Goal: Task Accomplishment & Management: Manage account settings

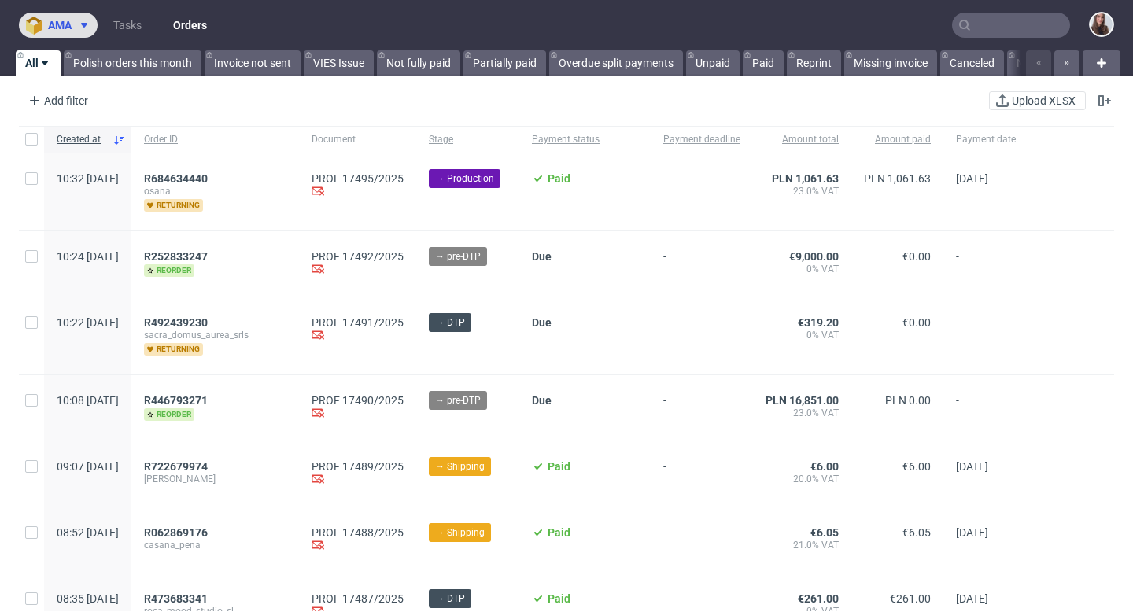
click at [77, 28] on span at bounding box center [81, 25] width 19 height 13
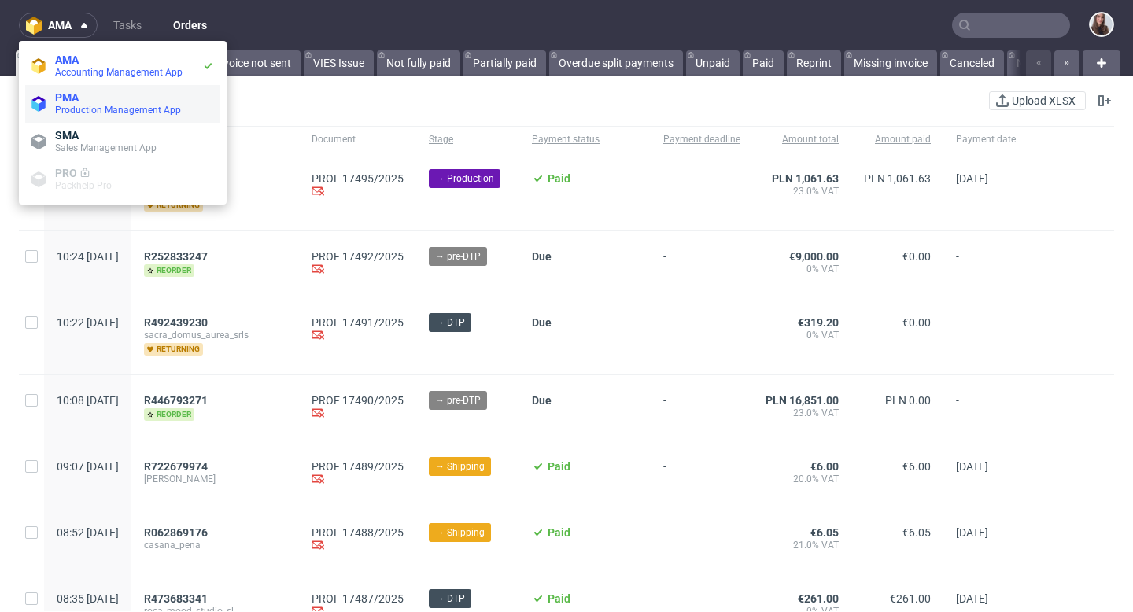
click at [77, 92] on span "PMA" at bounding box center [67, 97] width 24 height 13
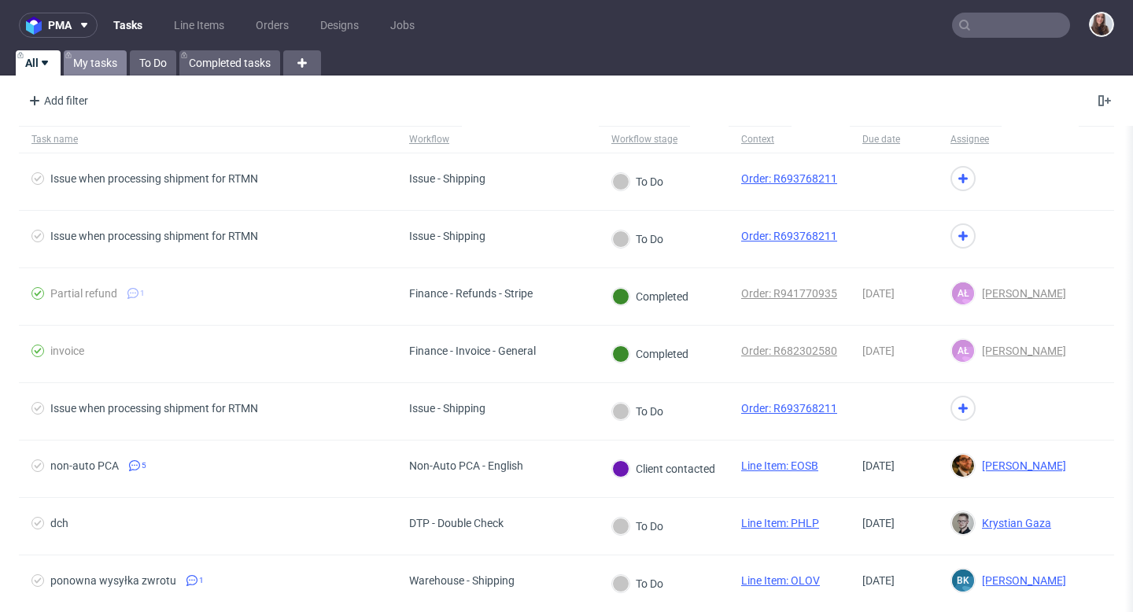
click at [102, 63] on link "My tasks" at bounding box center [95, 62] width 63 height 25
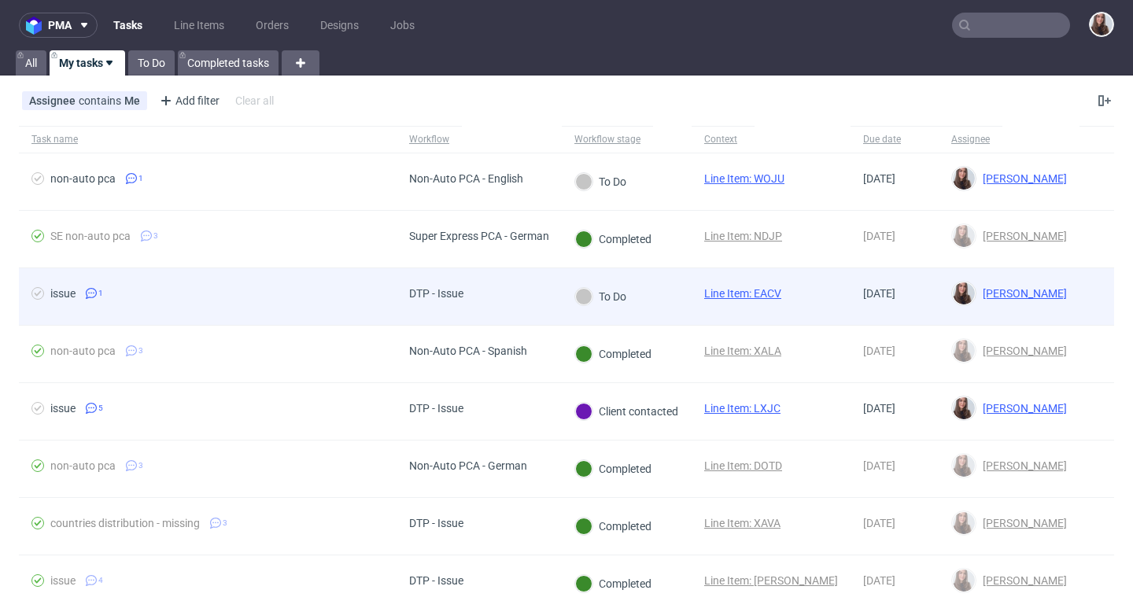
click at [662, 301] on div "To Do" at bounding box center [627, 296] width 130 height 57
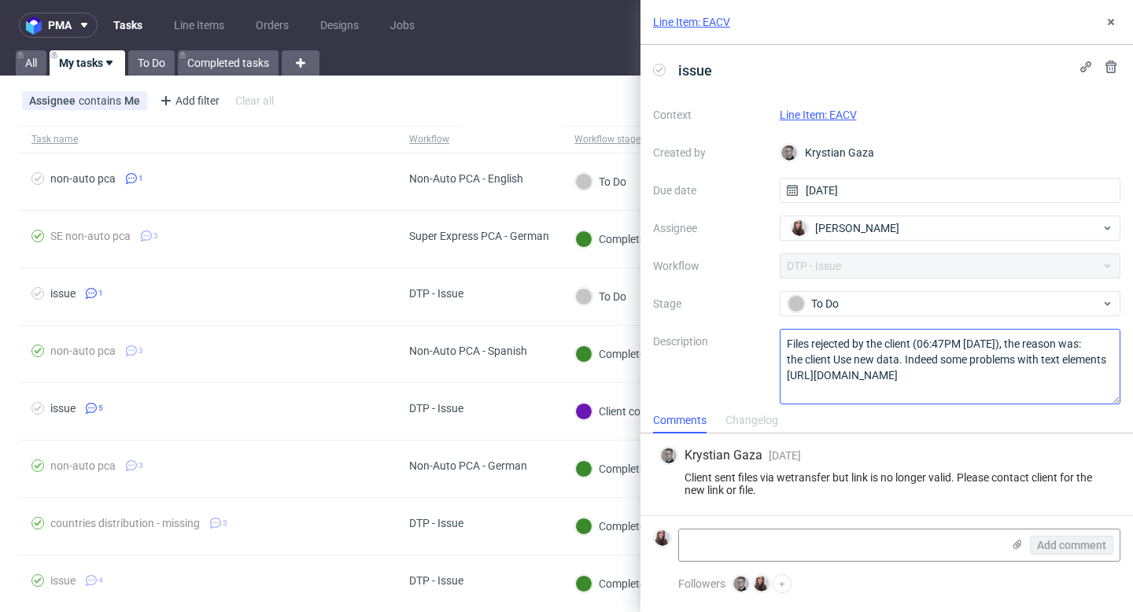
scroll to position [9, 0]
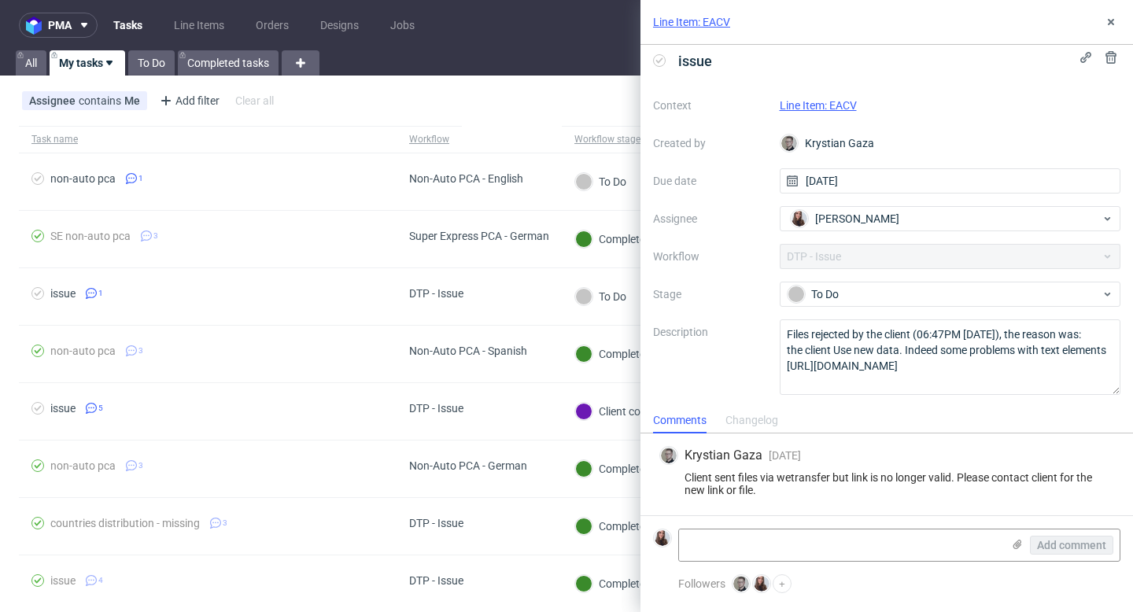
click at [829, 102] on link "Line Item: EACV" at bounding box center [818, 105] width 77 height 13
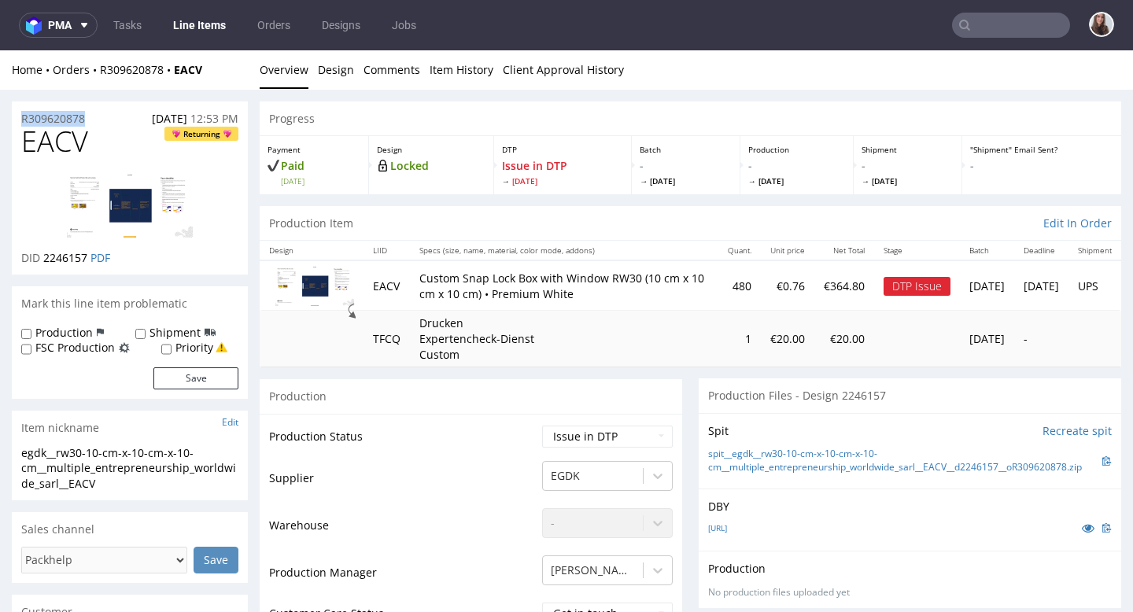
drag, startPoint x: 94, startPoint y: 119, endPoint x: 17, endPoint y: 118, distance: 77.1
click at [17, 118] on div "R309620878 08.08.2025 12:53 PM" at bounding box center [130, 113] width 236 height 25
copy p "R309620878"
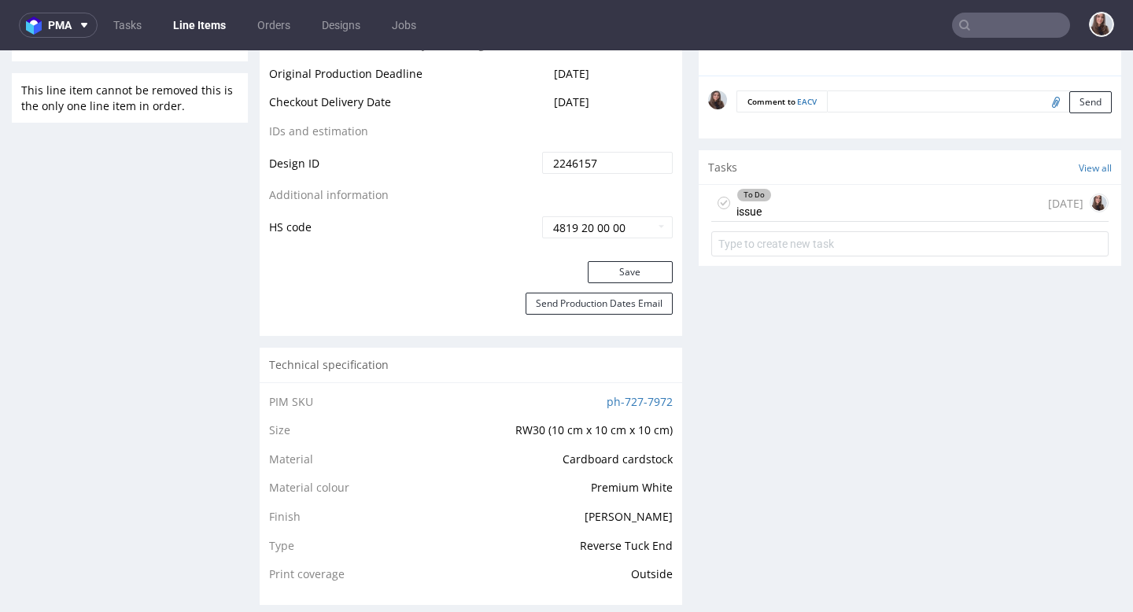
scroll to position [898, 0]
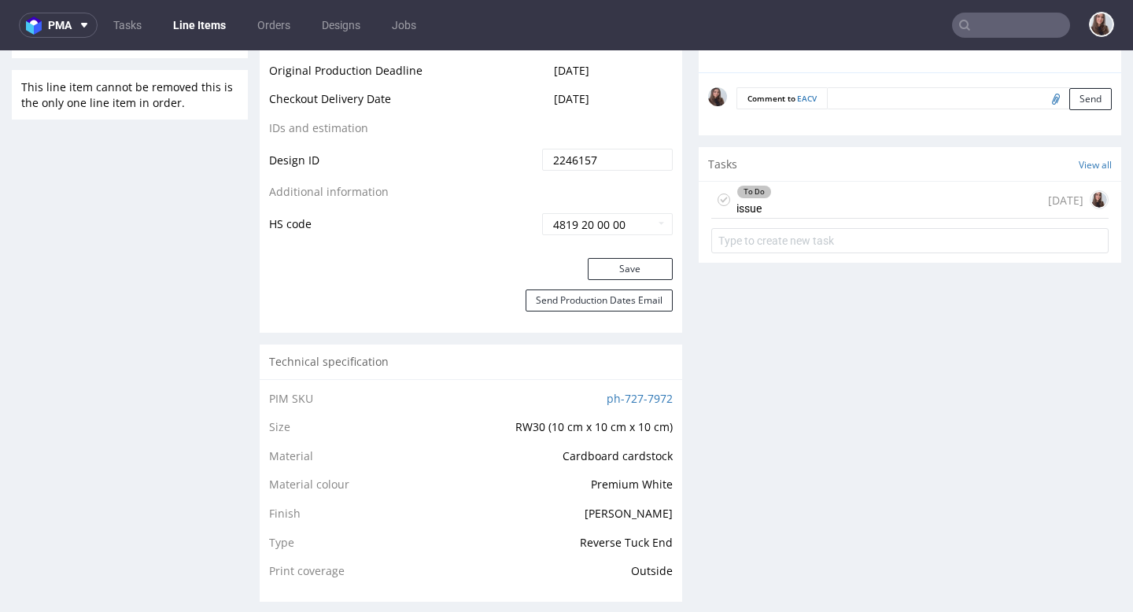
click at [743, 218] on div "To Do issue" at bounding box center [753, 200] width 35 height 36
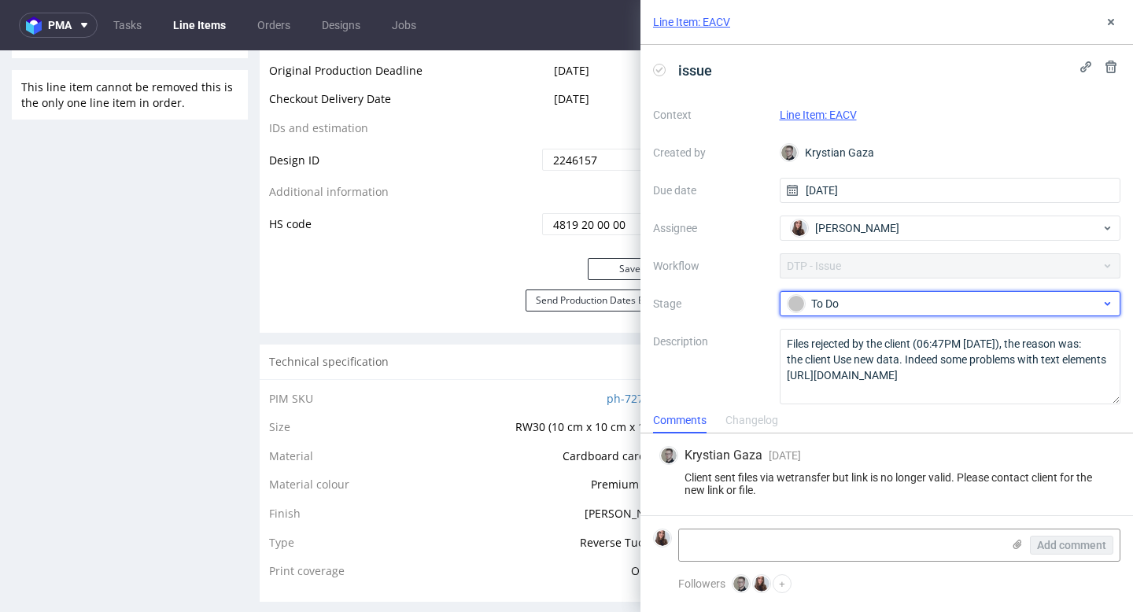
click at [860, 301] on div "To Do" at bounding box center [943, 303] width 313 height 17
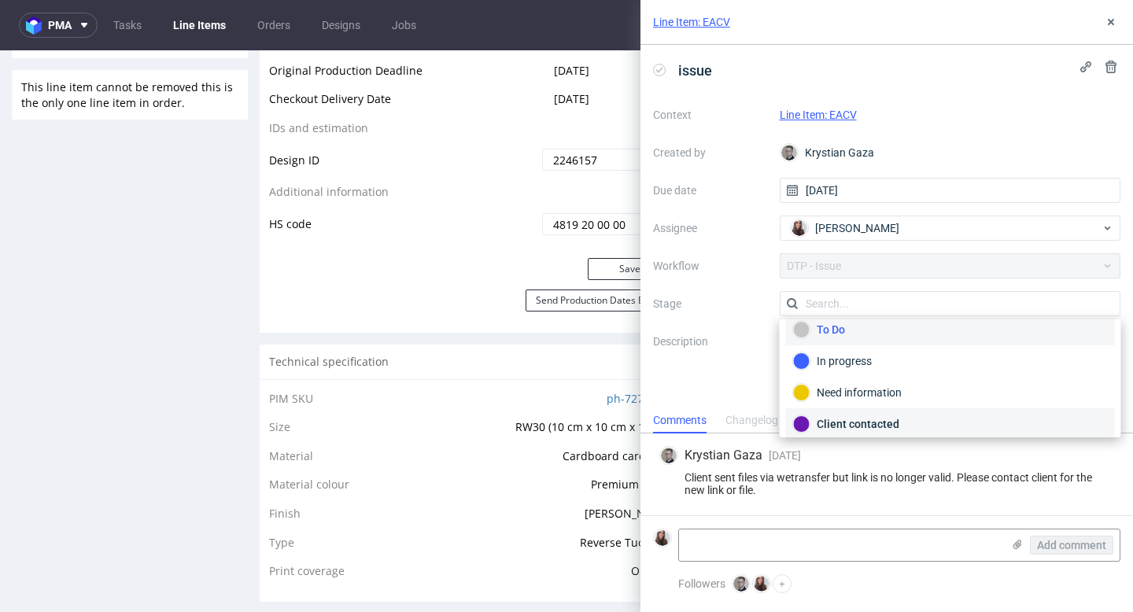
scroll to position [48, 0]
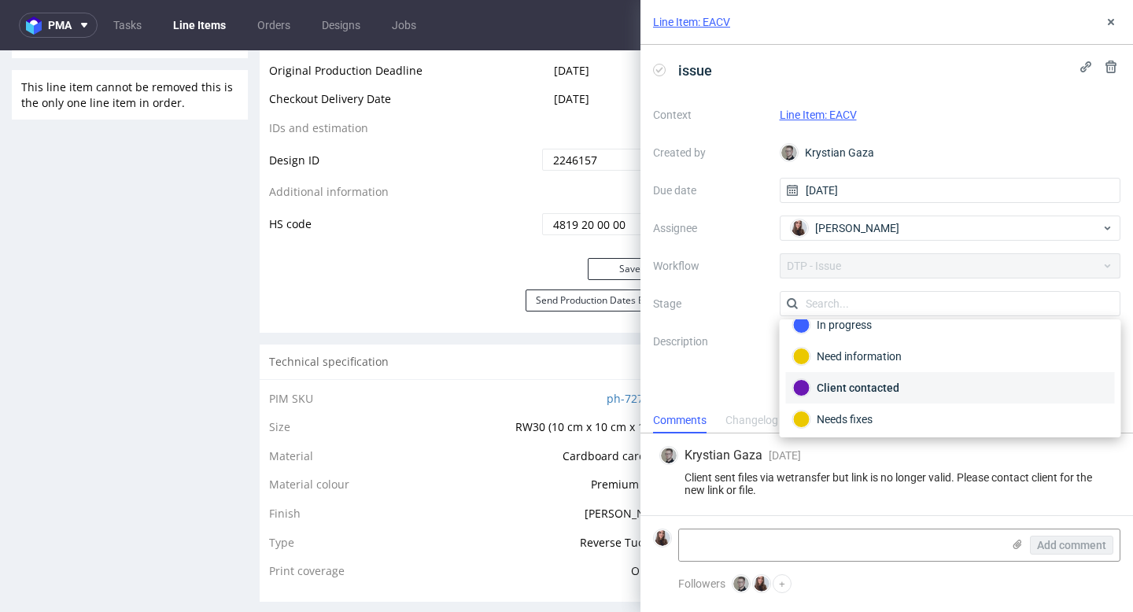
click at [881, 394] on div "Client contacted" at bounding box center [950, 387] width 315 height 17
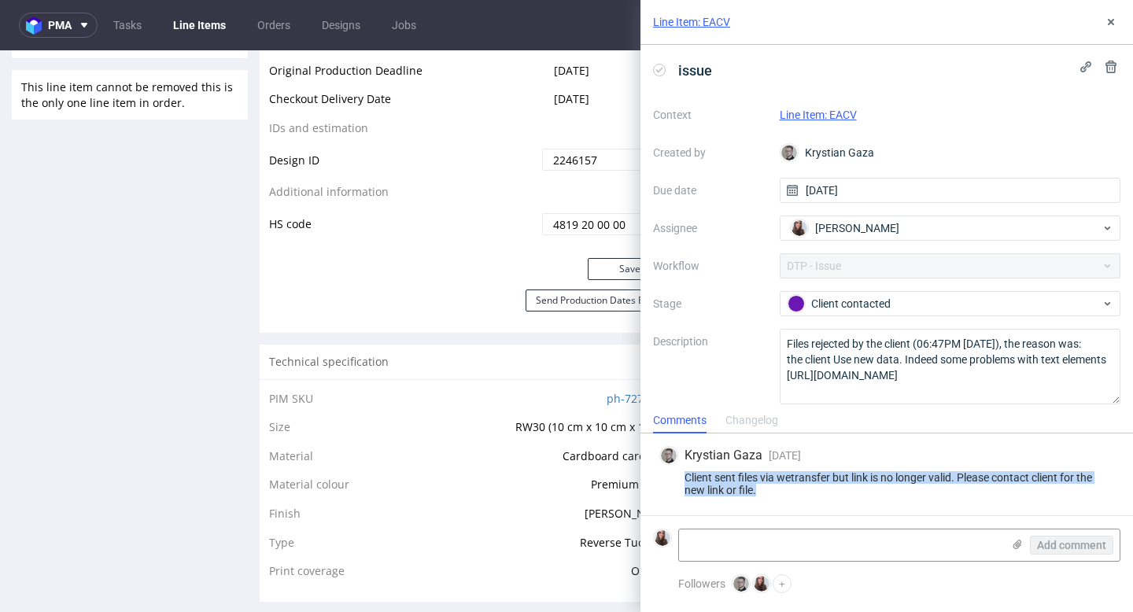
drag, startPoint x: 769, startPoint y: 489, endPoint x: 664, endPoint y: 478, distance: 105.3
click at [664, 478] on div "Client sent files via wetransfer but link is no longer valid. Please contact cl…" at bounding box center [886, 483] width 455 height 25
copy div "Client sent files via wetransfer but link is no longer valid. Please contact cl…"
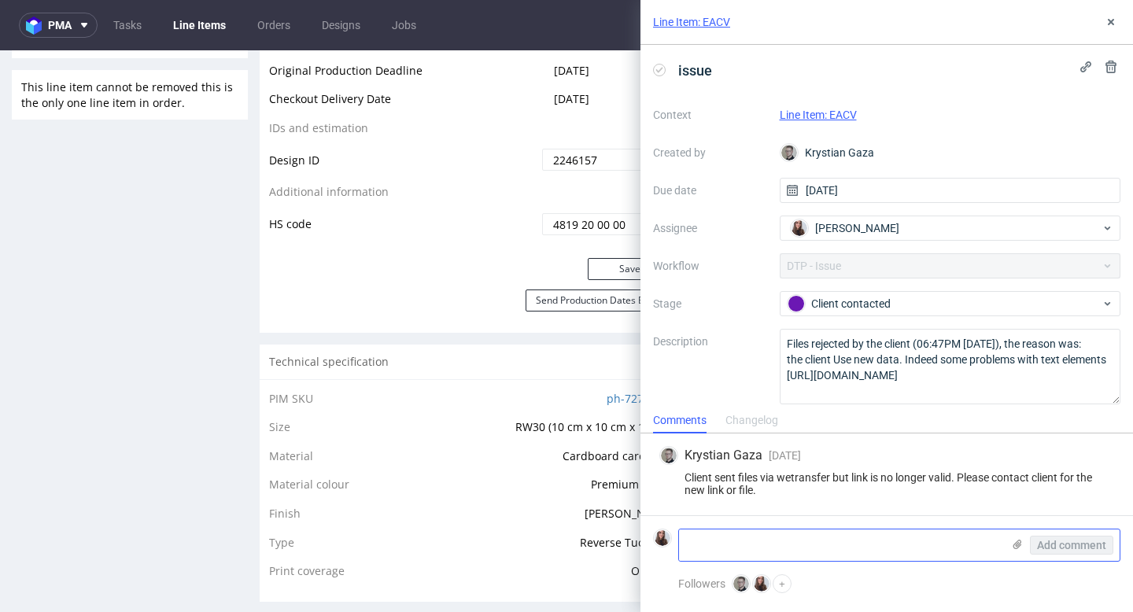
click at [801, 534] on textarea at bounding box center [840, 544] width 323 height 31
paste textarea "[URL][DOMAIN_NAME]"
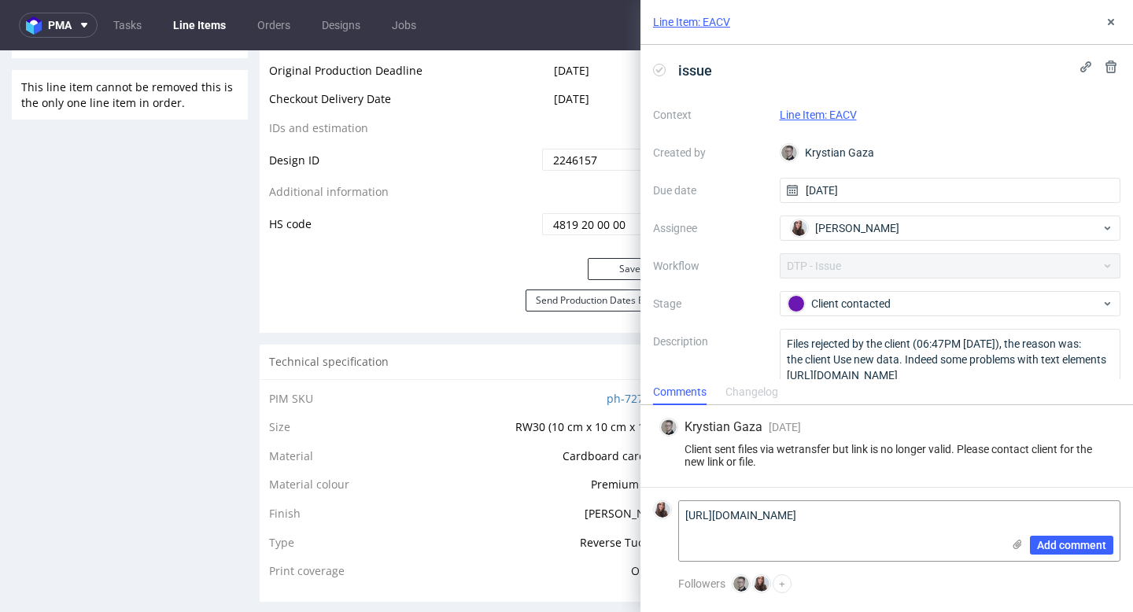
scroll to position [0, 0]
type textarea "[URL][DOMAIN_NAME]"
click at [1068, 540] on span "Add comment" at bounding box center [1071, 545] width 69 height 11
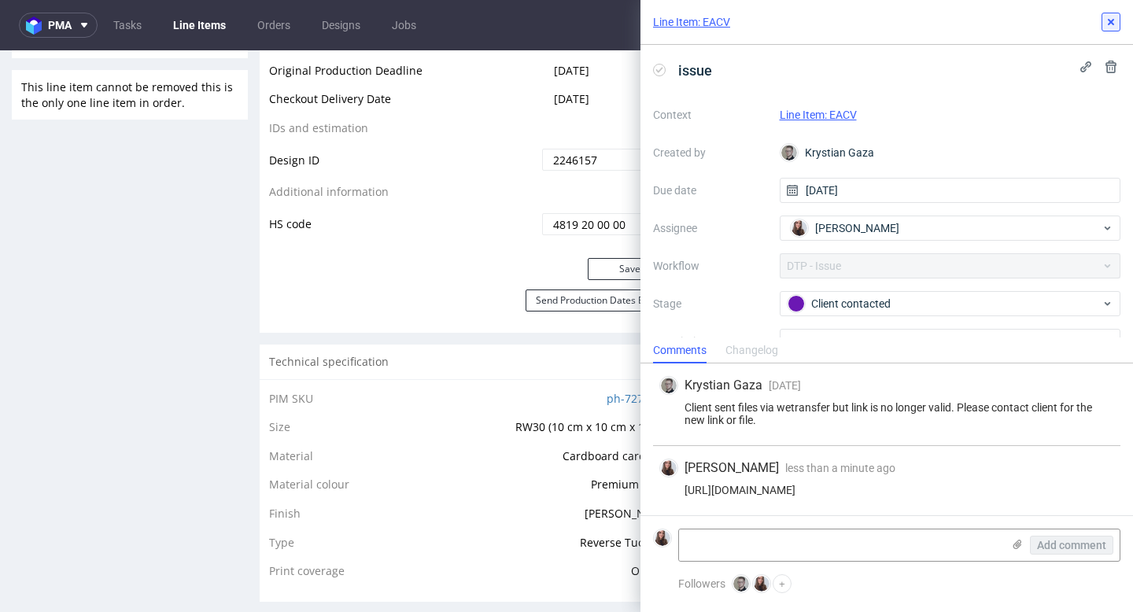
click at [1105, 14] on button at bounding box center [1110, 22] width 19 height 19
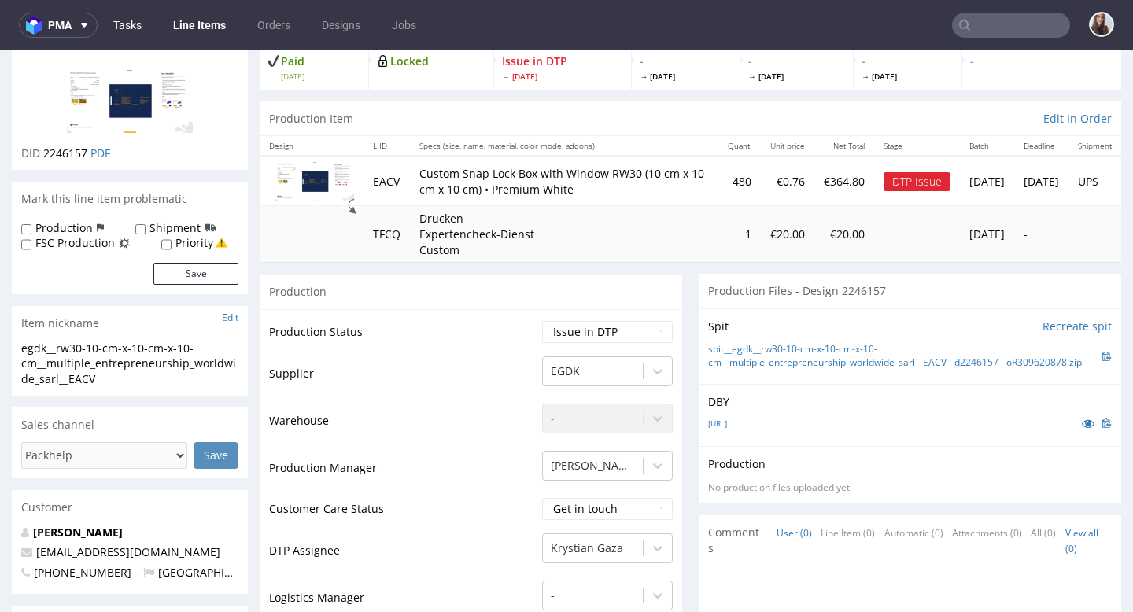
scroll to position [98, 0]
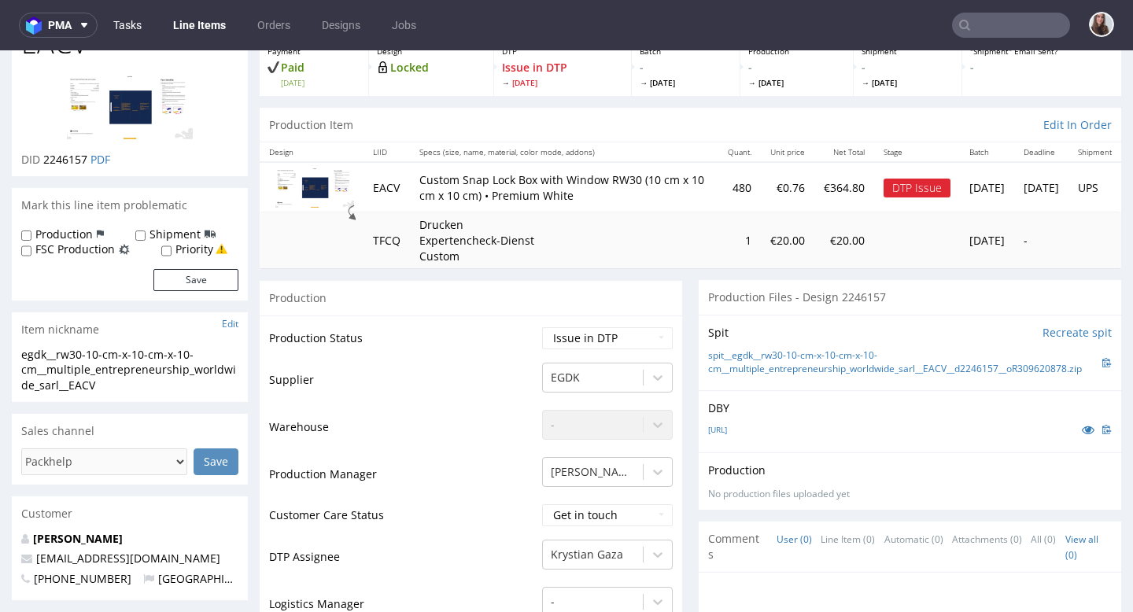
click at [134, 16] on link "Tasks" at bounding box center [127, 25] width 47 height 25
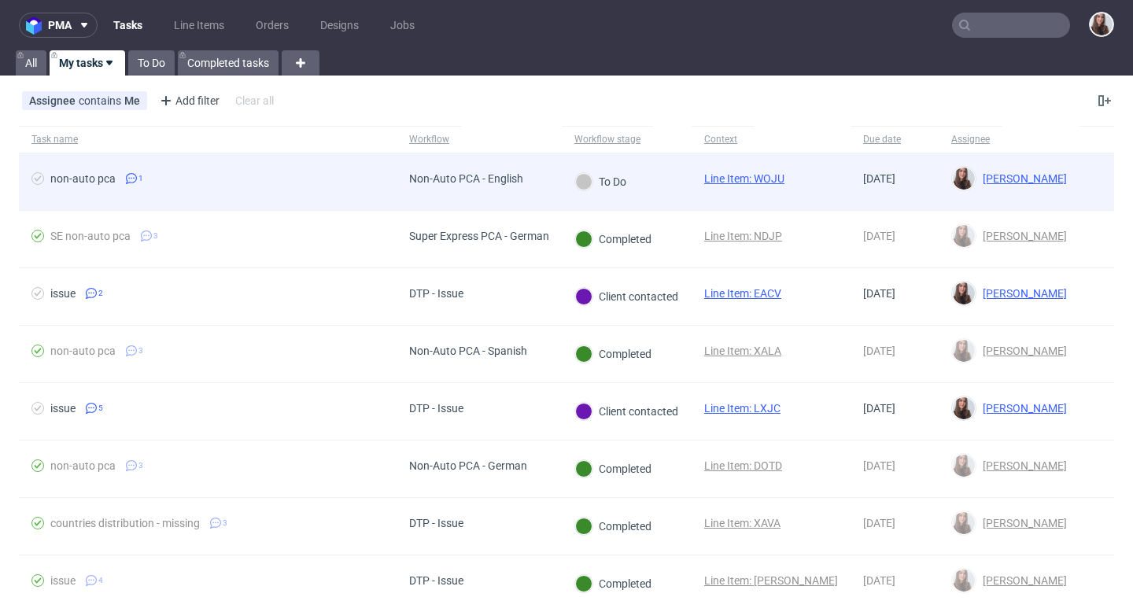
click at [585, 183] on div at bounding box center [583, 181] width 17 height 17
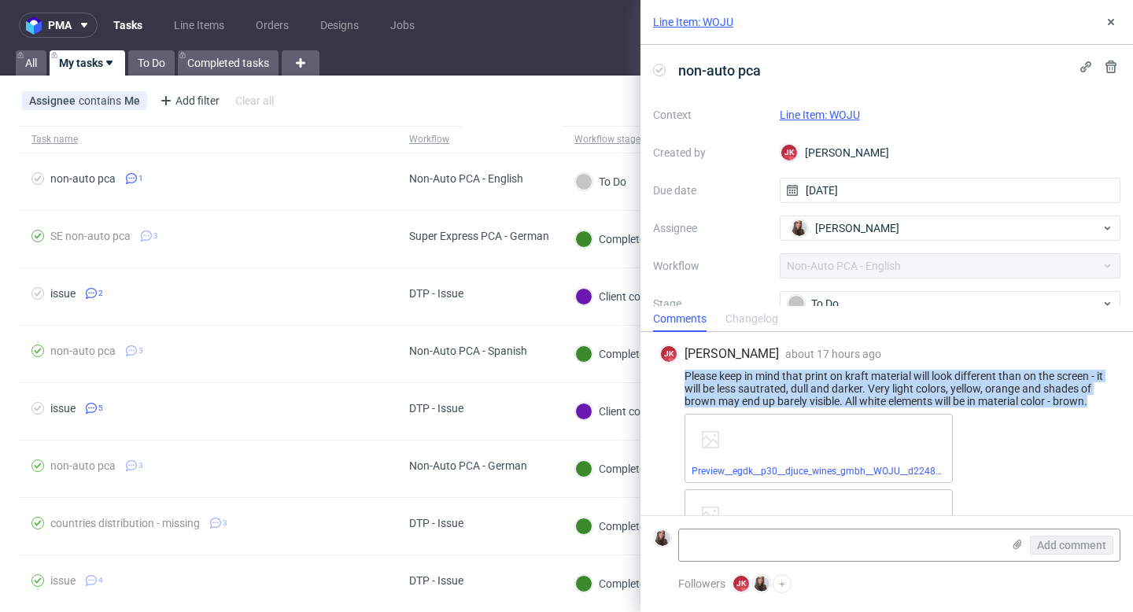
drag, startPoint x: 681, startPoint y: 374, endPoint x: 1114, endPoint y: 400, distance: 433.5
click at [1114, 400] on div "JK Jan Kocik about 17 hours ago 18th Aug 2025, 17:33 Please keep in mind that p…" at bounding box center [886, 527] width 467 height 390
copy div "Please keep in mind that print on kraft material will look different than on th…"
click at [844, 112] on link "Line Item: WOJU" at bounding box center [820, 115] width 80 height 13
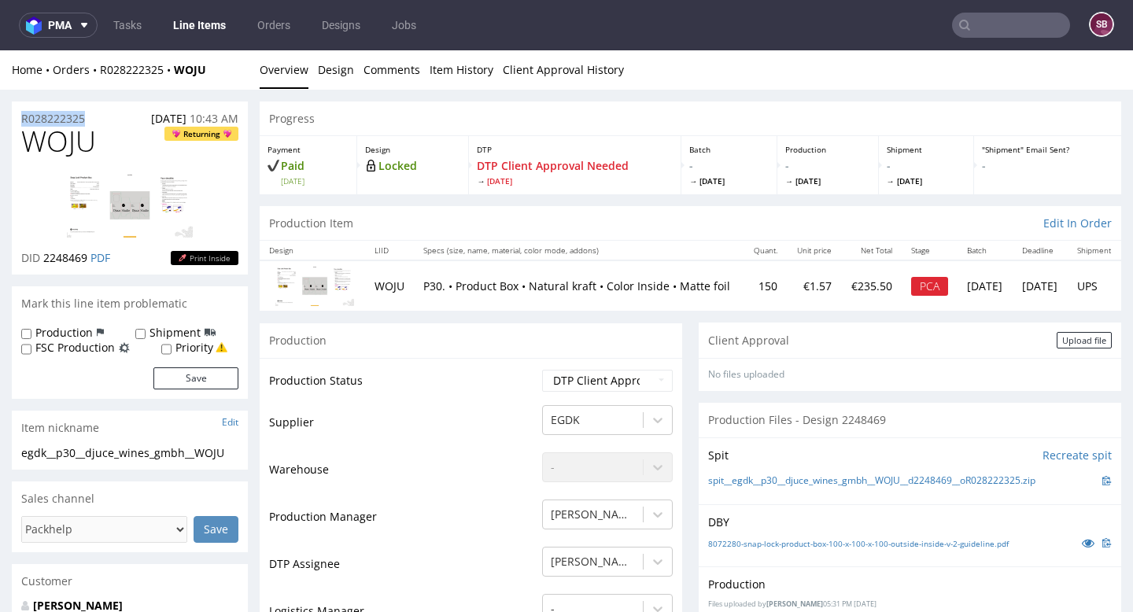
drag, startPoint x: 92, startPoint y: 120, endPoint x: 17, endPoint y: 118, distance: 74.8
click at [17, 118] on div "R028222325 12.08.2025 10:43 AM" at bounding box center [130, 113] width 236 height 25
copy p "R028222325"
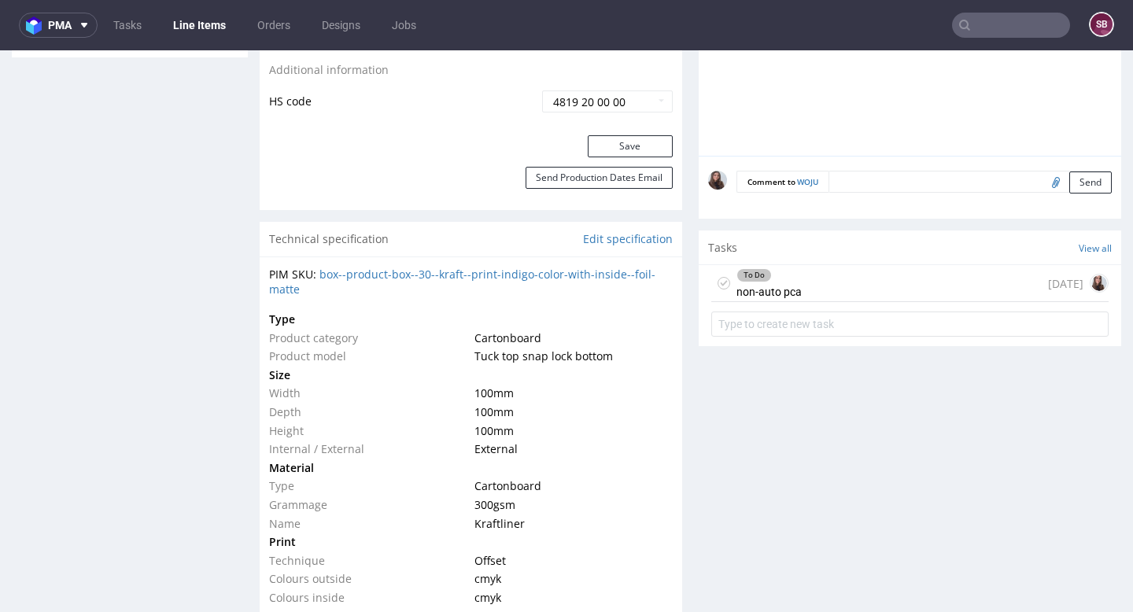
scroll to position [952, 0]
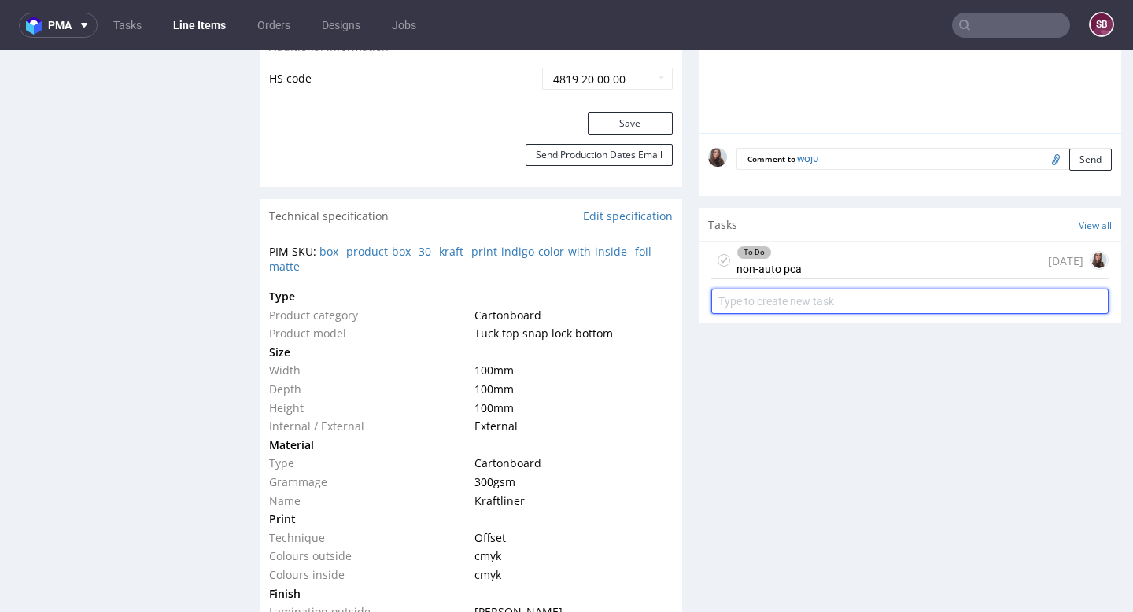
click at [843, 297] on input "text" at bounding box center [909, 301] width 397 height 25
click at [840, 271] on div "To Do non-auto pca 1 day ago" at bounding box center [909, 260] width 397 height 37
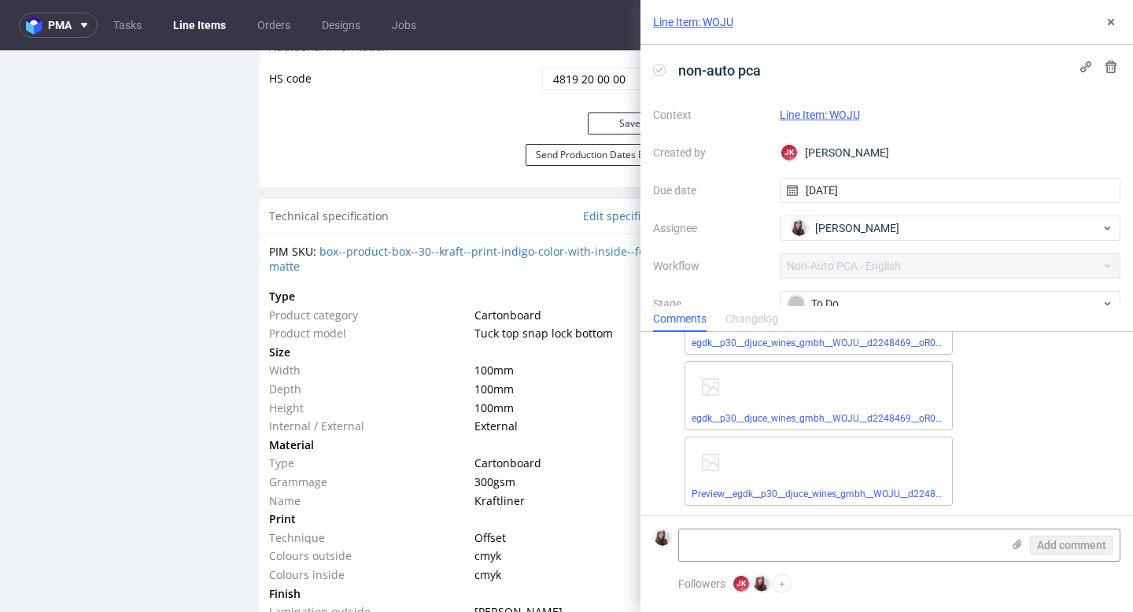
scroll to position [207, 0]
click at [816, 546] on textarea at bounding box center [840, 544] width 323 height 31
paste textarea "https://app-eu1.hubspot.com/contacts/25600958/record/0-5/207080759523/"
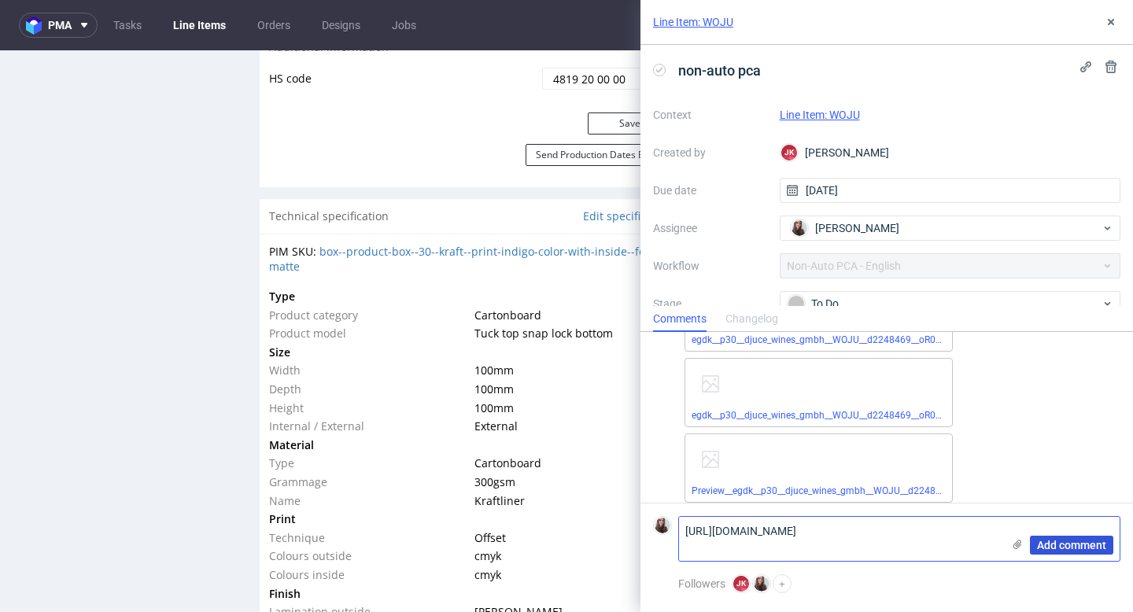
type textarea "https://app-eu1.hubspot.com/contacts/25600958/record/0-5/207080759523/"
click at [1053, 540] on span "Add comment" at bounding box center [1071, 545] width 69 height 11
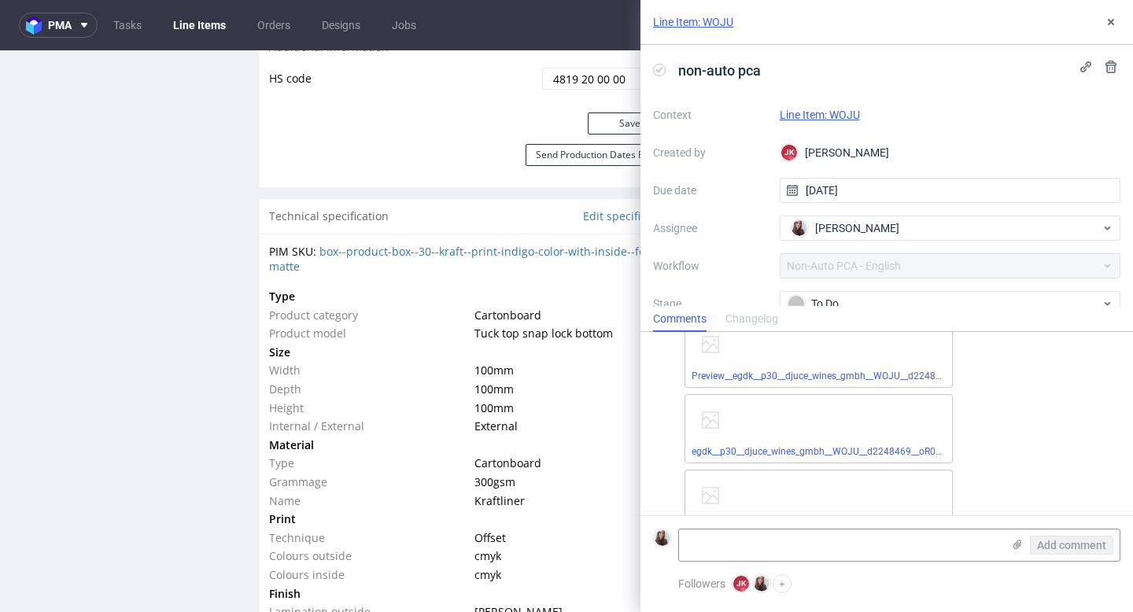
scroll to position [93, 0]
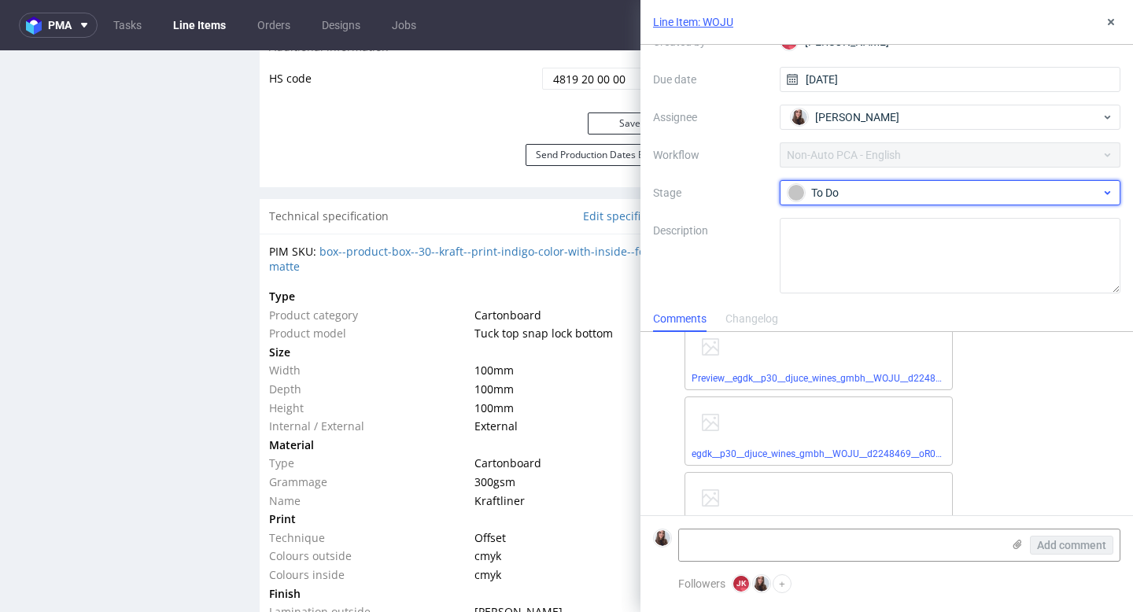
click at [883, 198] on div "To Do" at bounding box center [943, 192] width 313 height 17
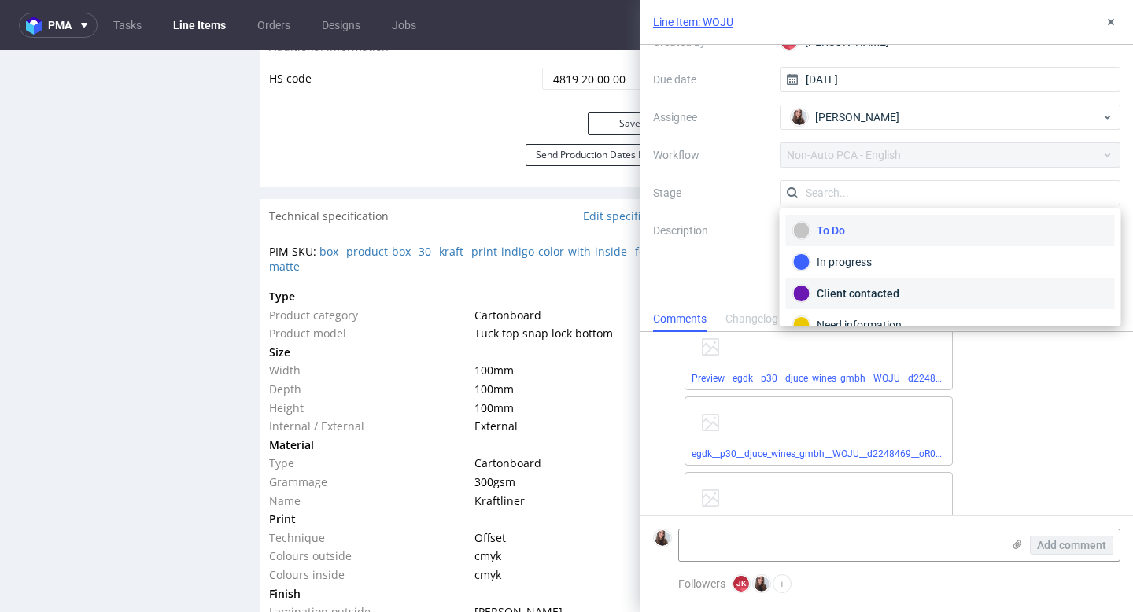
click at [884, 289] on div "Client contacted" at bounding box center [950, 293] width 315 height 17
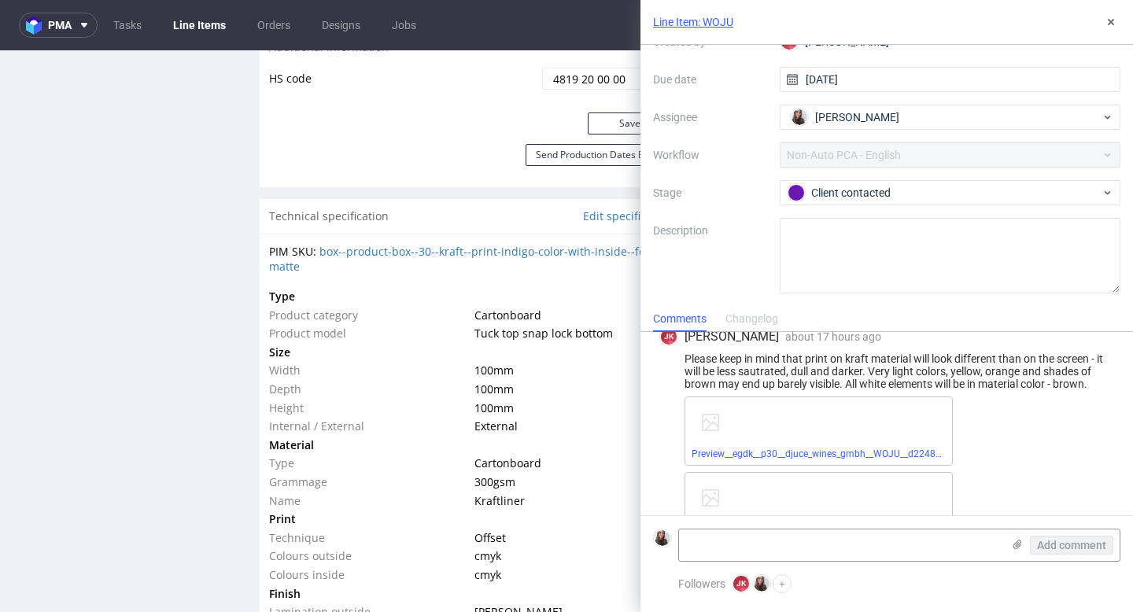
scroll to position [0, 0]
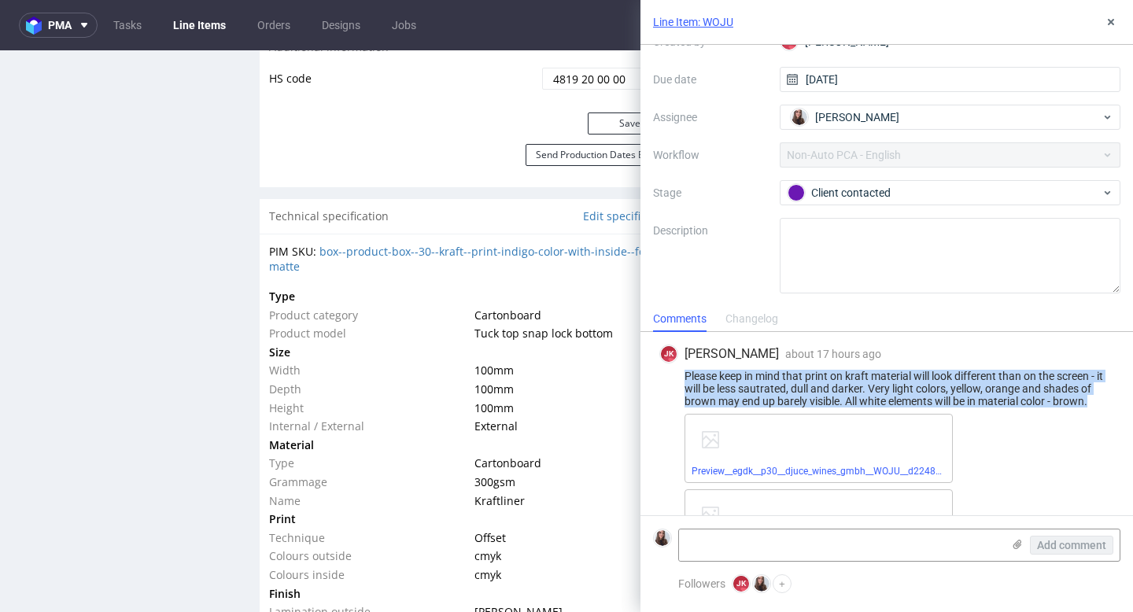
drag, startPoint x: 1097, startPoint y: 400, endPoint x: 682, endPoint y: 375, distance: 416.1
click at [682, 375] on div "Please keep in mind that print on kraft material will look different than on th…" at bounding box center [886, 389] width 455 height 38
copy div "Please keep in mind that print on kraft material will look different than on th…"
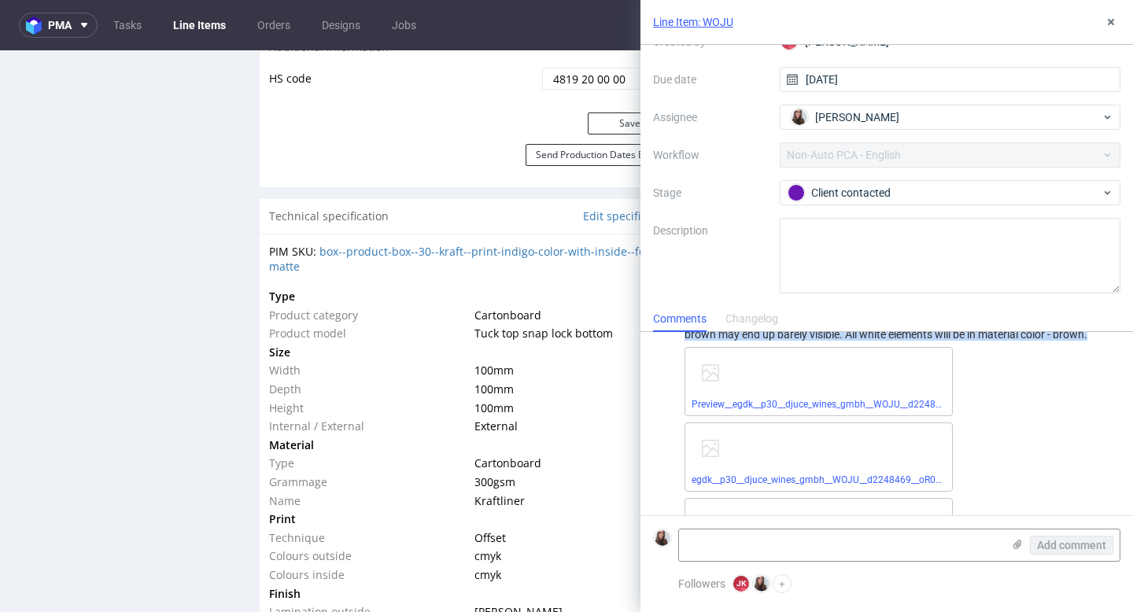
scroll to position [92, 0]
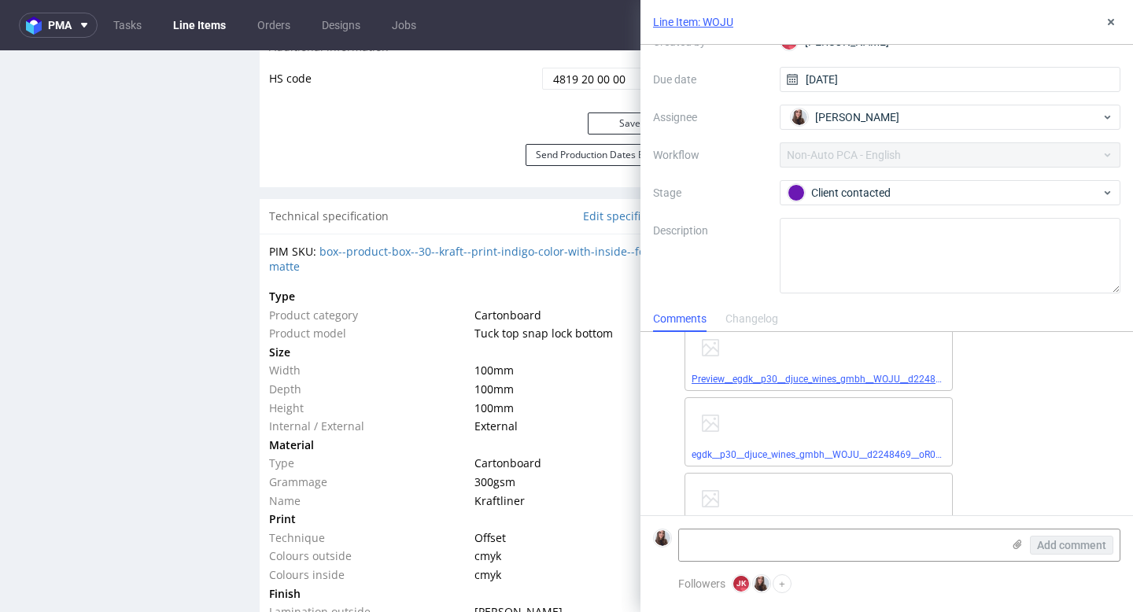
click at [752, 382] on link "Preview__egdk__p30__djuce_wines_gmbh__WOJU__d2248469__oR028222325__2__outside.p…" at bounding box center [891, 379] width 398 height 11
click at [828, 456] on link "egdk__p30__djuce_wines_gmbh__WOJU__d2248469__oR028222325__2__inside.pdf" at bounding box center [867, 454] width 351 height 11
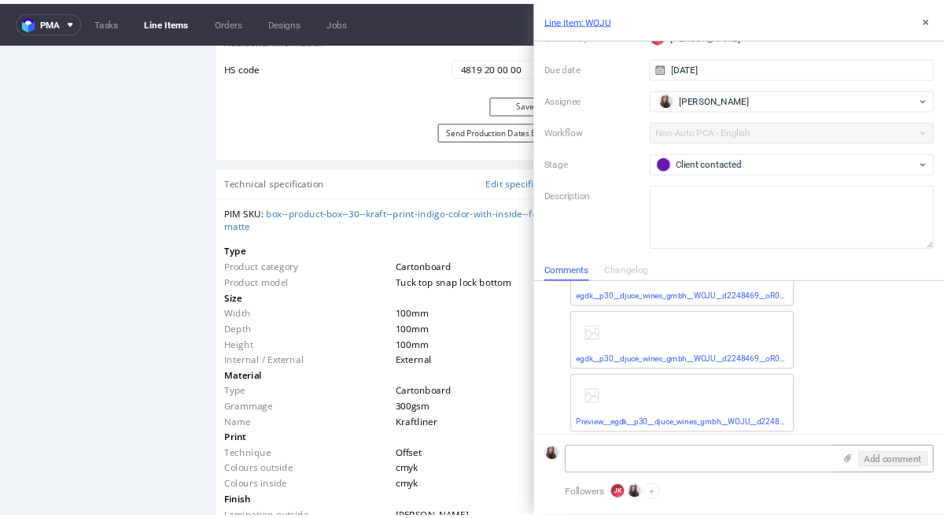
scroll to position [277, 0]
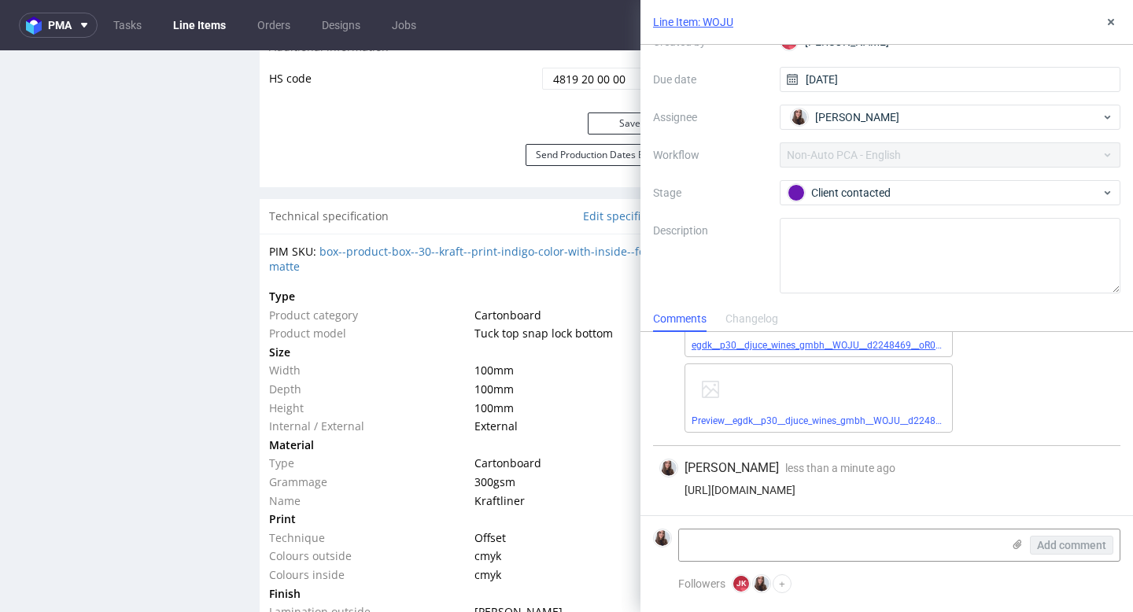
click at [832, 345] on link "egdk__p30__djuce_wines_gmbh__WOJU__d2248469__oR028222325__2__outside.pdf" at bounding box center [870, 345] width 357 height 11
click at [876, 417] on link "Preview__egdk__p30__djuce_wines_gmbh__WOJU__d2248469__oR028222325__2__inside.pdf" at bounding box center [888, 420] width 392 height 11
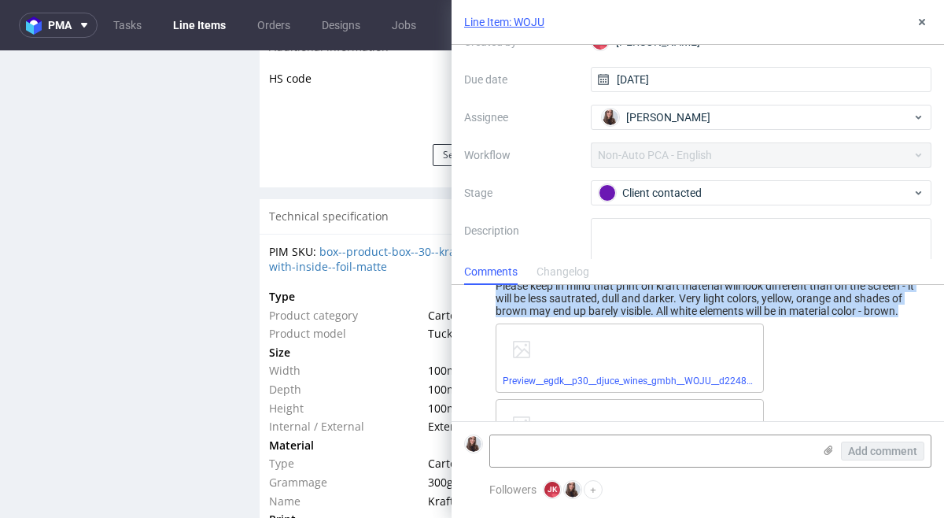
scroll to position [0, 0]
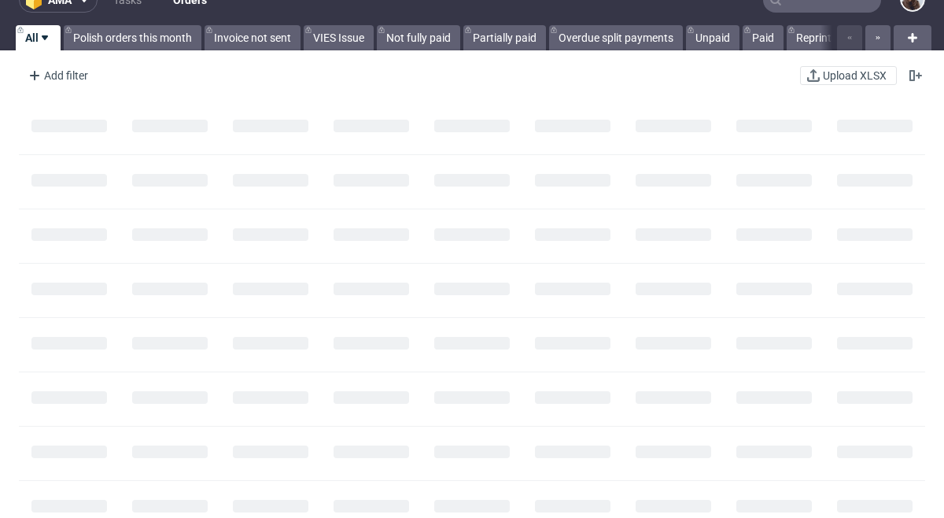
scroll to position [27, 0]
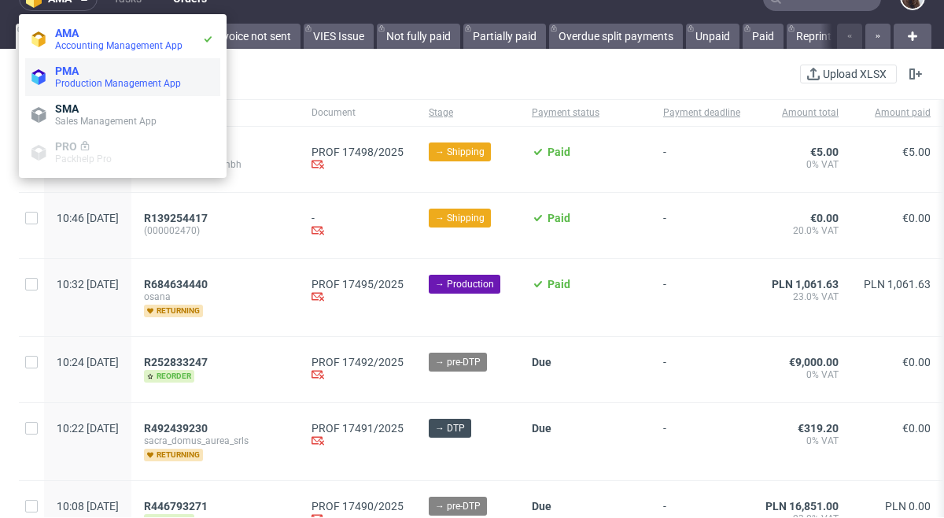
click at [96, 73] on span "PMA" at bounding box center [134, 71] width 159 height 13
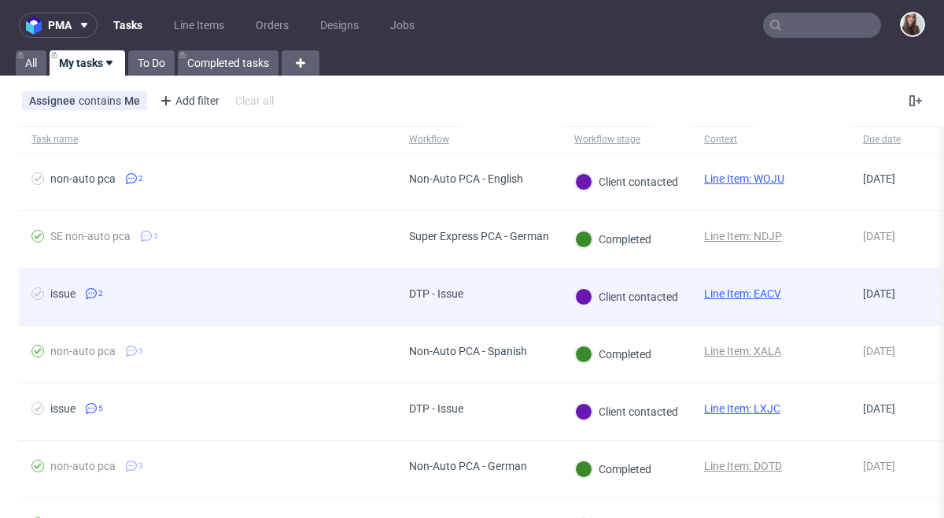
click at [360, 291] on span "issue 2" at bounding box center [207, 296] width 352 height 19
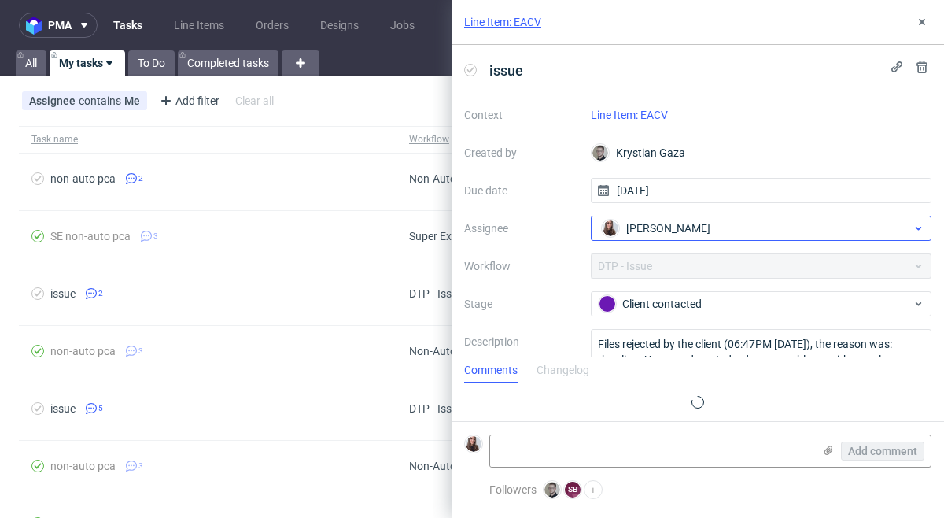
scroll to position [16, 0]
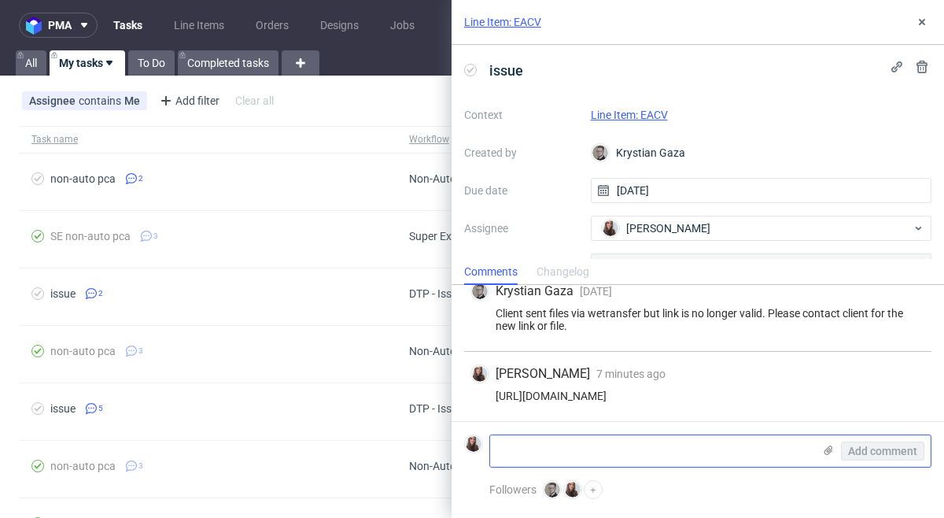
click at [620, 444] on textarea at bounding box center [651, 450] width 323 height 31
paste textarea "[URL][DOMAIN_NAME]"
type textarea "https://we.tl/t-smo3moqHwk"
click at [861, 451] on span "Add comment" at bounding box center [882, 450] width 69 height 11
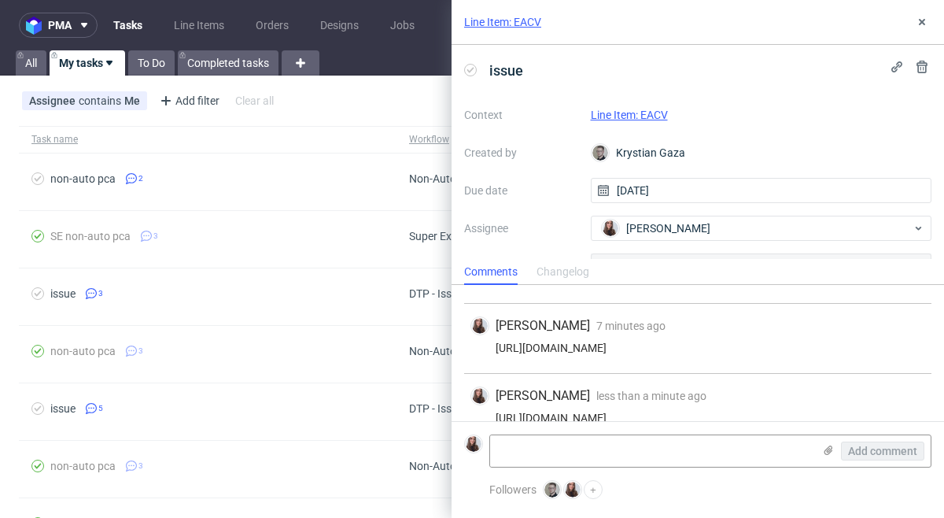
scroll to position [86, 0]
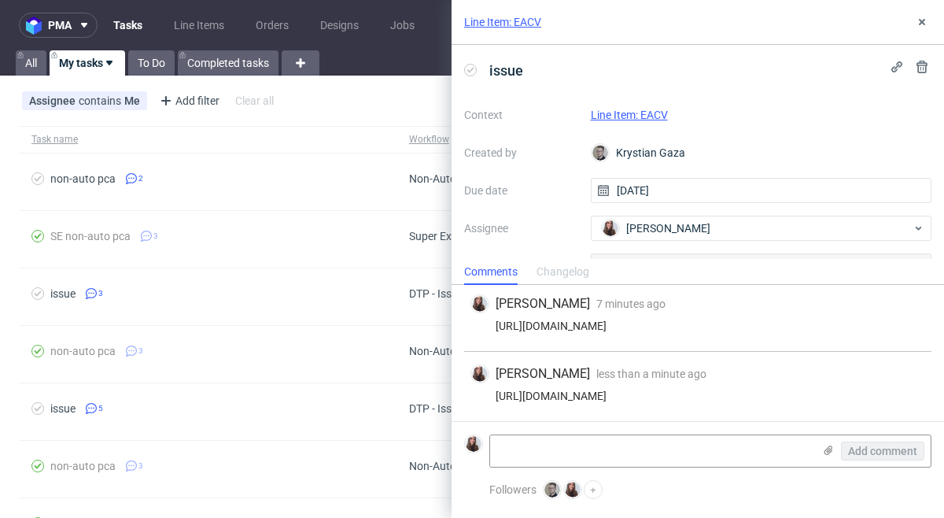
click at [638, 112] on link "Line Item: EACV" at bounding box center [629, 115] width 77 height 13
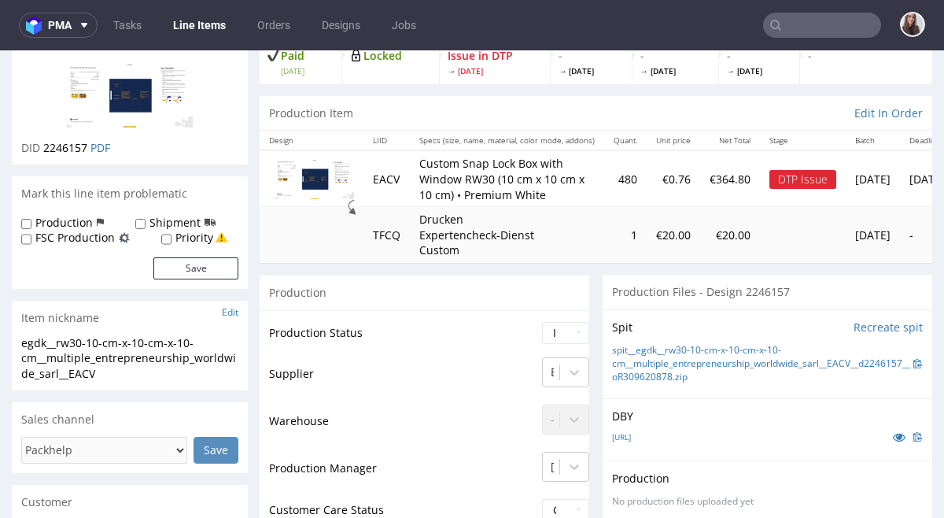
scroll to position [123, 0]
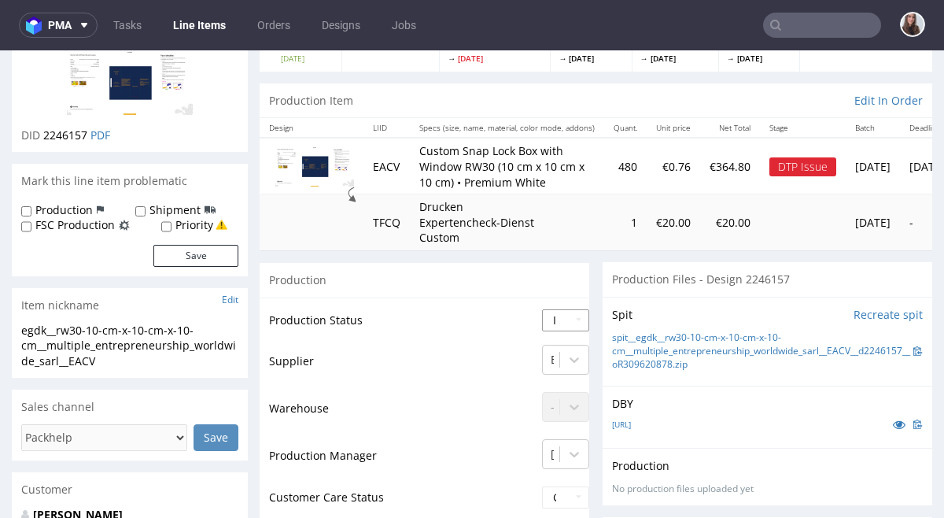
click at [577, 324] on select "Waiting for Artwork Waiting for Diecut Waiting for Mockup Waiting for DTP Waiti…" at bounding box center [565, 320] width 47 height 22
select select "back_for_dtp"
click at [542, 309] on select "Waiting for Artwork Waiting for Diecut Waiting for Mockup Waiting for DTP Waiti…" at bounding box center [565, 320] width 47 height 22
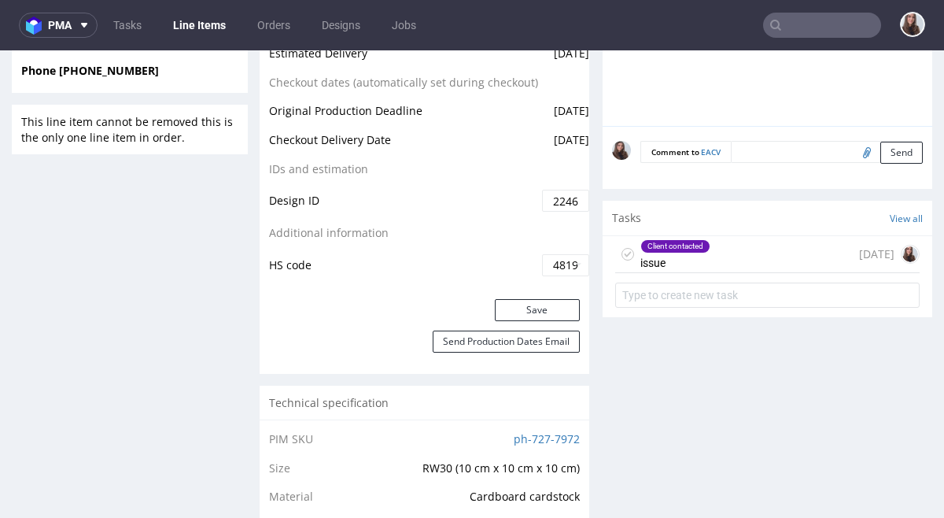
scroll to position [872, 0]
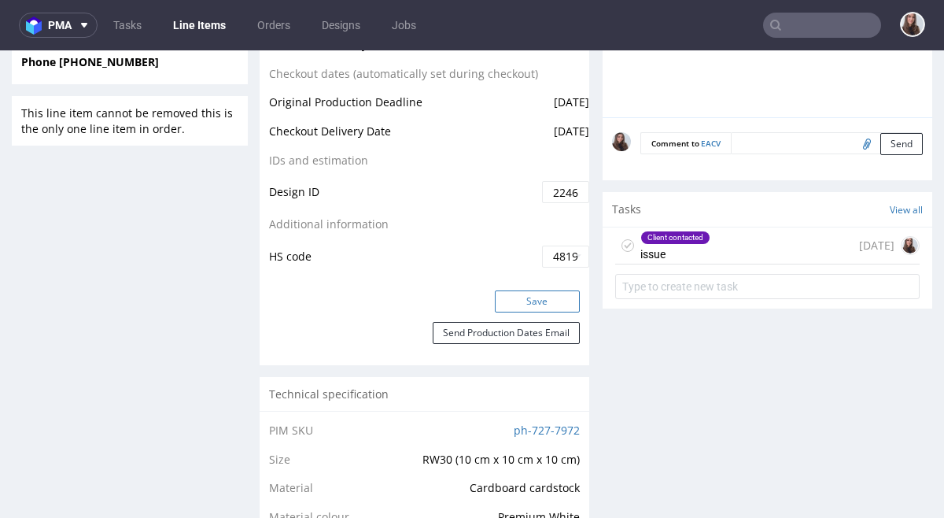
click at [526, 299] on button "Save" at bounding box center [537, 301] width 85 height 22
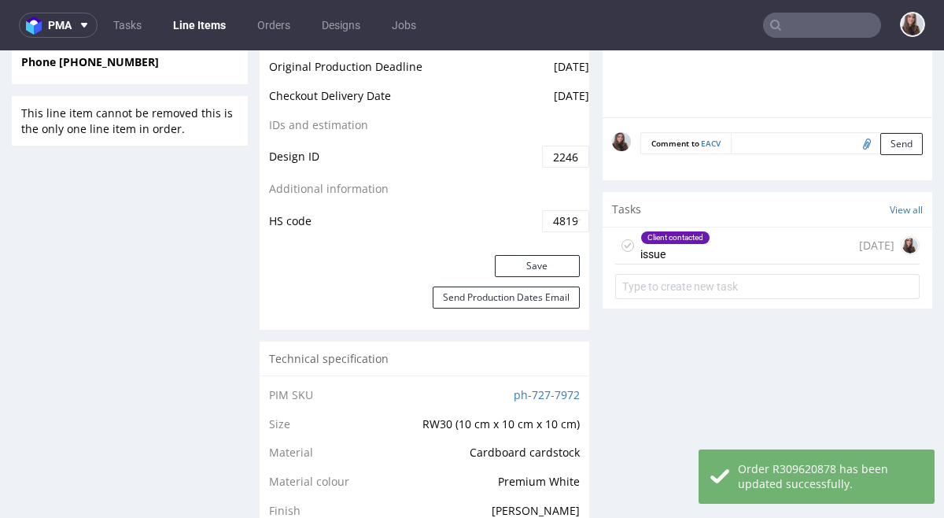
click at [701, 244] on div "Client contacted" at bounding box center [675, 237] width 68 height 13
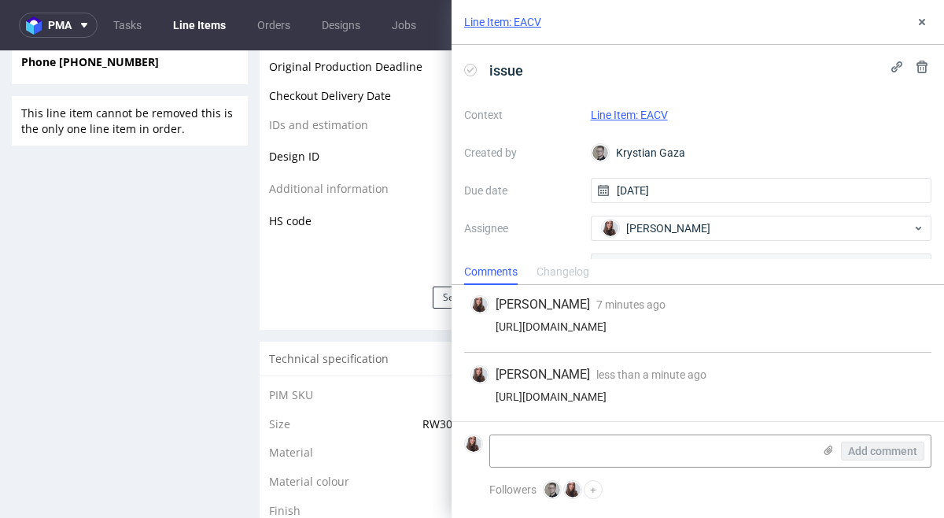
scroll to position [86, 0]
click at [924, 24] on use at bounding box center [922, 22] width 6 height 6
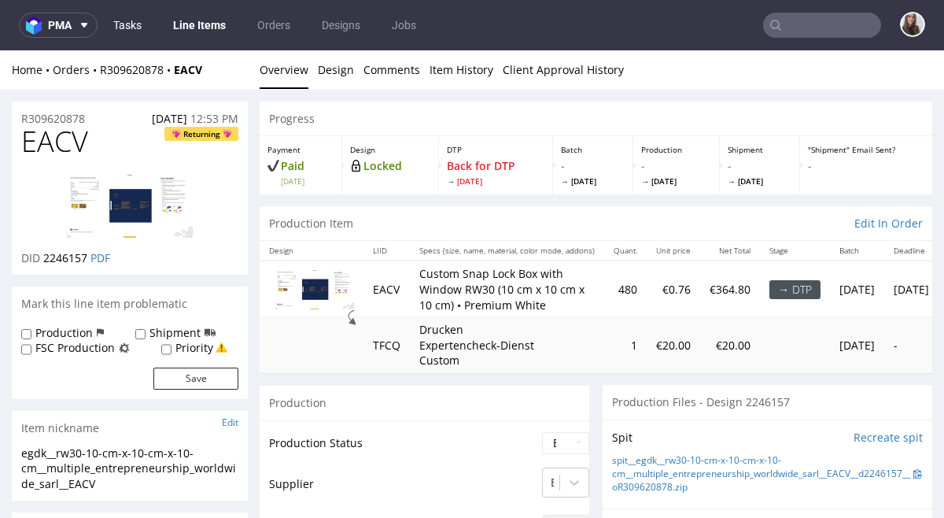
click at [142, 19] on link "Tasks" at bounding box center [127, 25] width 47 height 25
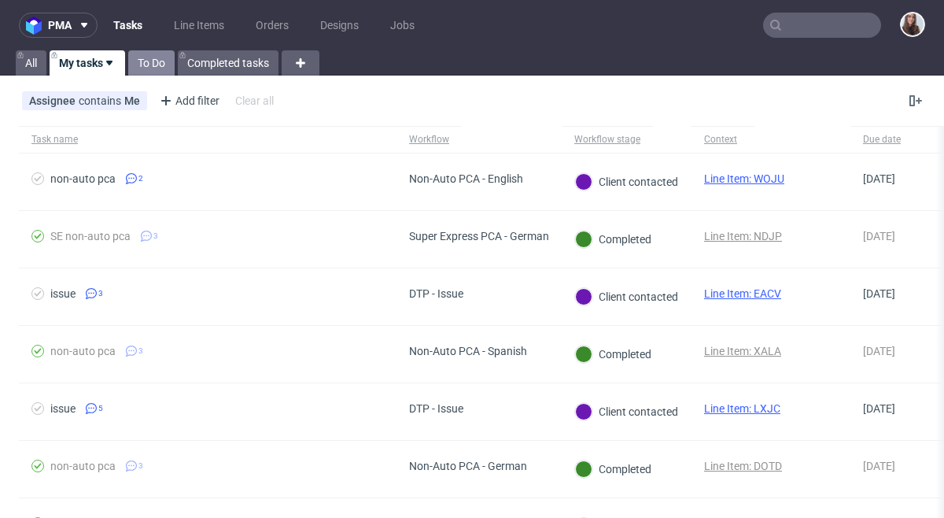
click at [146, 63] on link "To Do" at bounding box center [151, 62] width 46 height 25
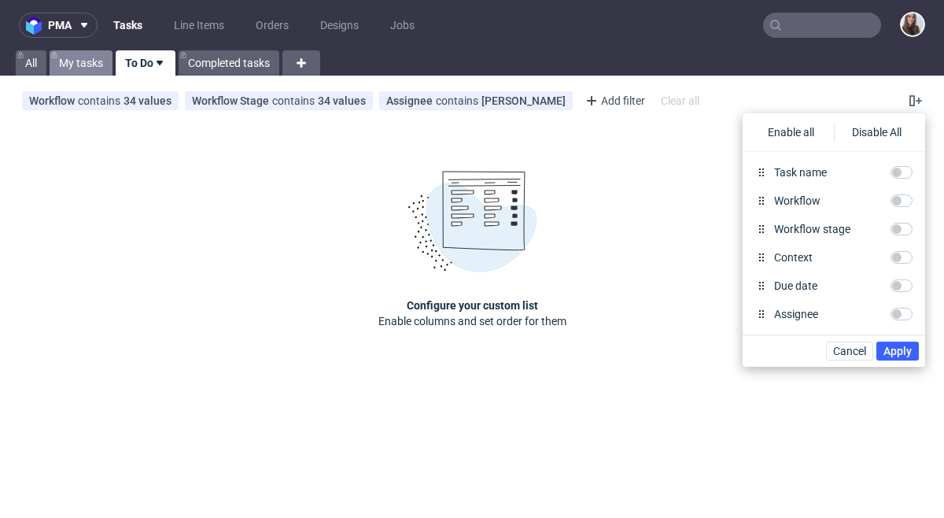
click at [109, 65] on link "My tasks" at bounding box center [81, 62] width 63 height 25
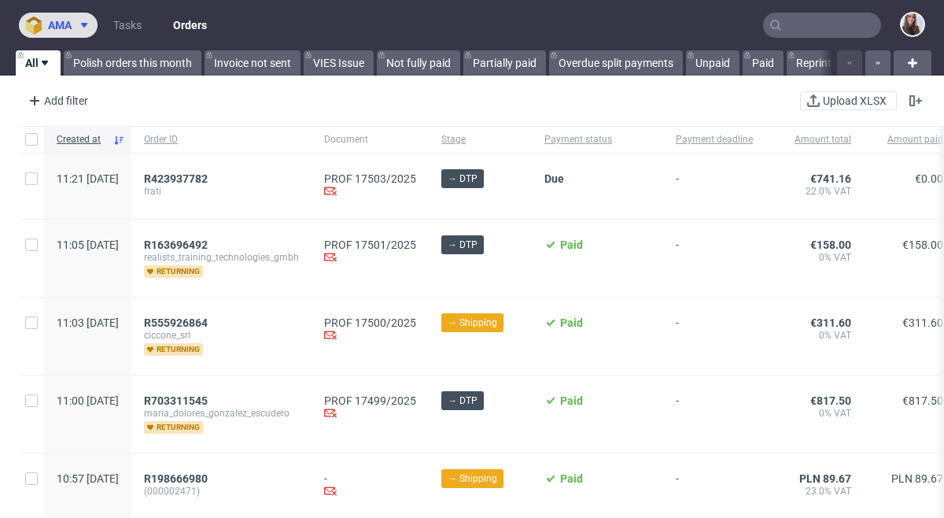
click at [69, 27] on span "ama" at bounding box center [60, 25] width 24 height 11
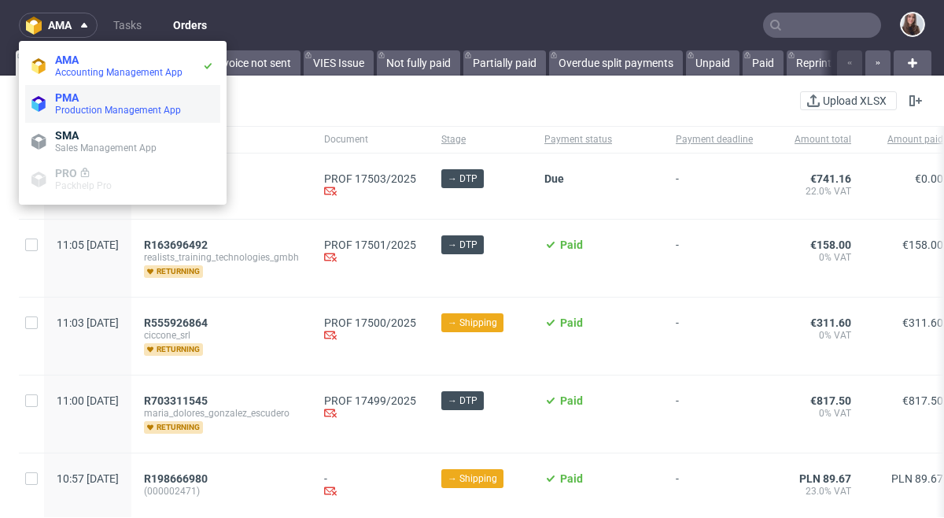
click at [94, 111] on span "Production Management App" at bounding box center [118, 110] width 126 height 11
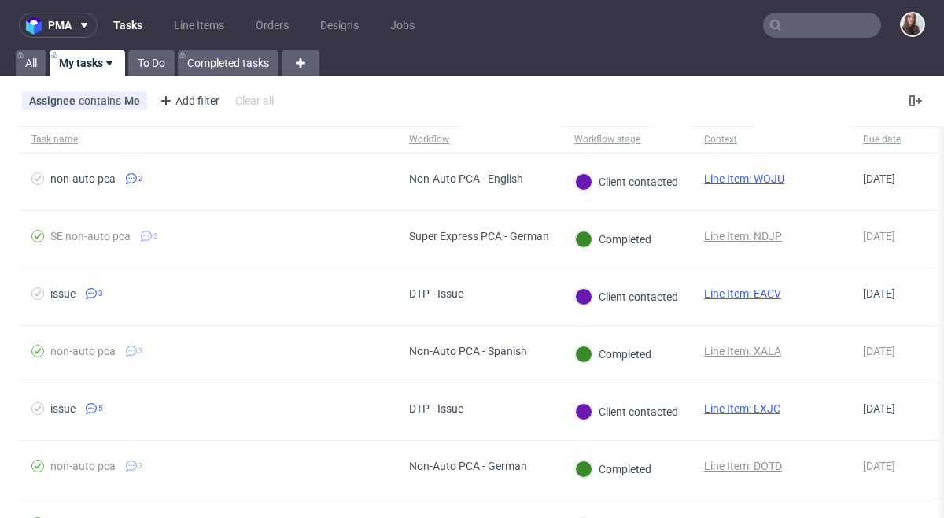
click at [131, 28] on link "Tasks" at bounding box center [128, 25] width 48 height 25
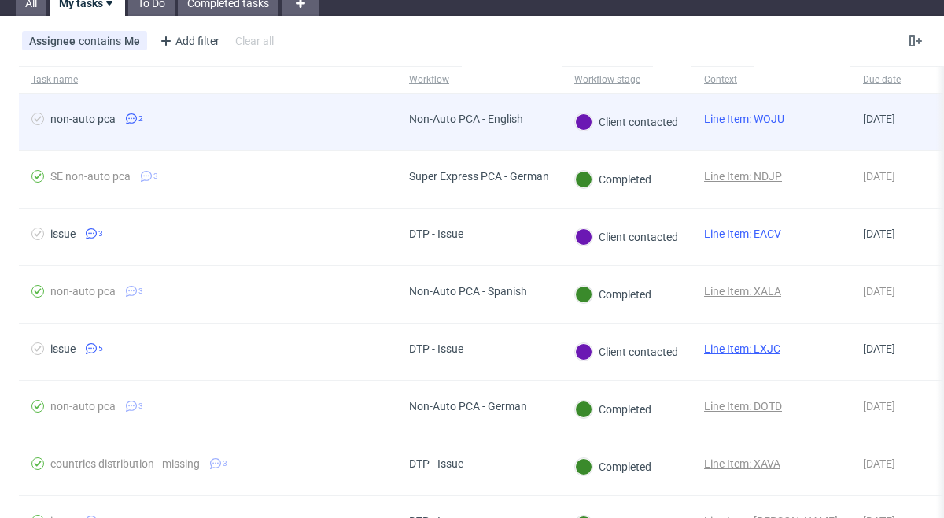
scroll to position [64, 0]
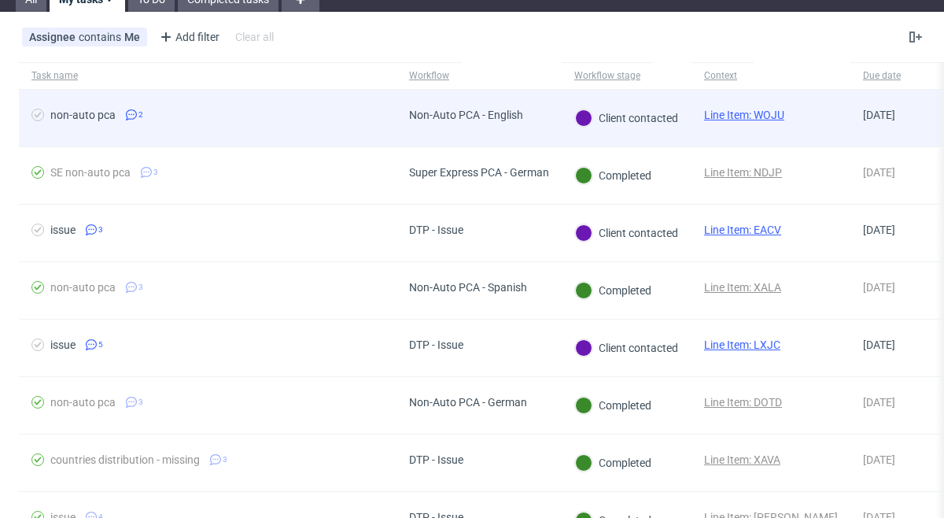
click at [751, 116] on link "Line Item: WOJU" at bounding box center [744, 115] width 80 height 13
click at [544, 120] on div "Non-Auto PCA - English" at bounding box center [479, 118] width 165 height 57
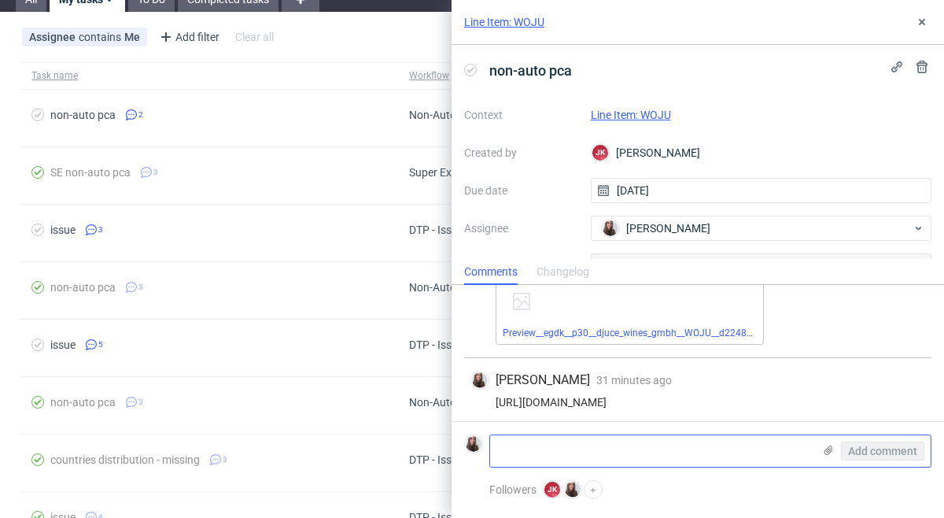
scroll to position [324, 0]
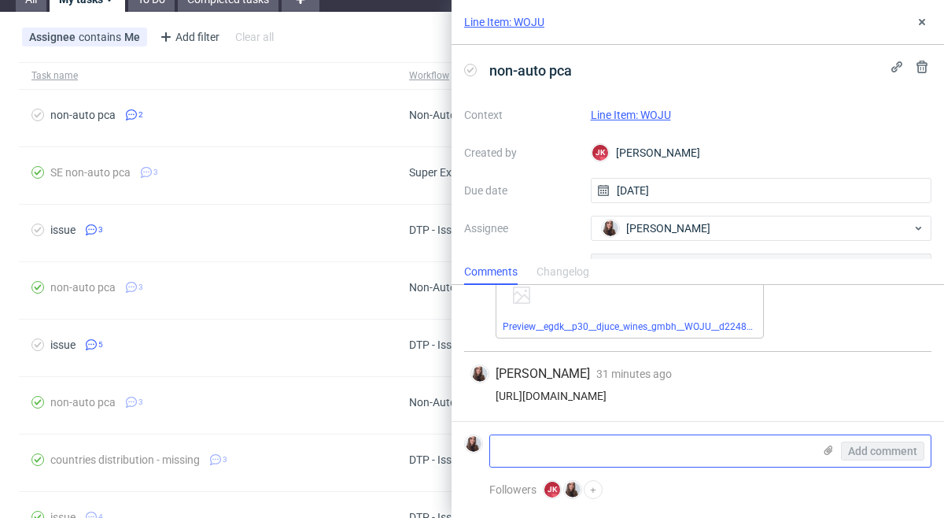
click at [686, 459] on textarea at bounding box center [651, 450] width 323 height 31
paste textarea "Hi, I'm not really sure what the brown pdfs are for. But the grey ones look gre…"
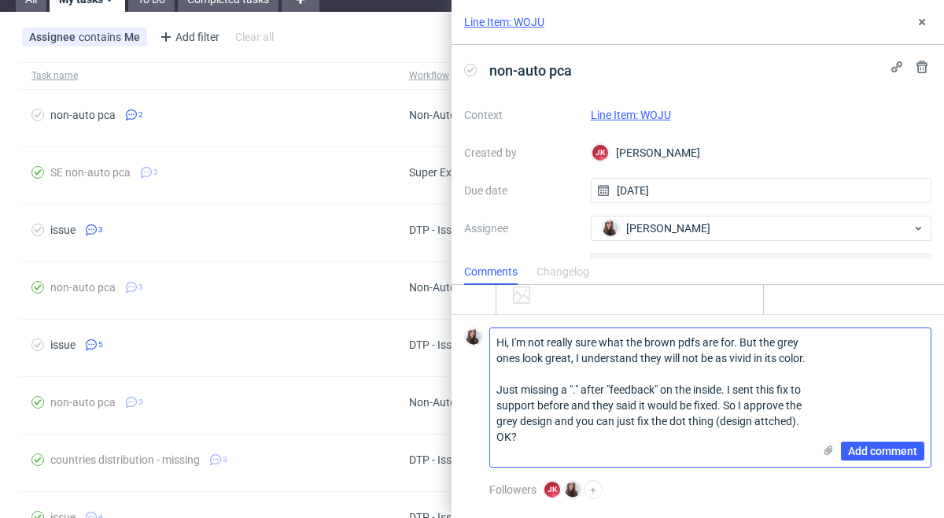
scroll to position [0, 0]
click at [502, 344] on textarea "Hi, I'm not really sure what the brown pdfs are for. But the grey ones look gre…" at bounding box center [651, 397] width 323 height 138
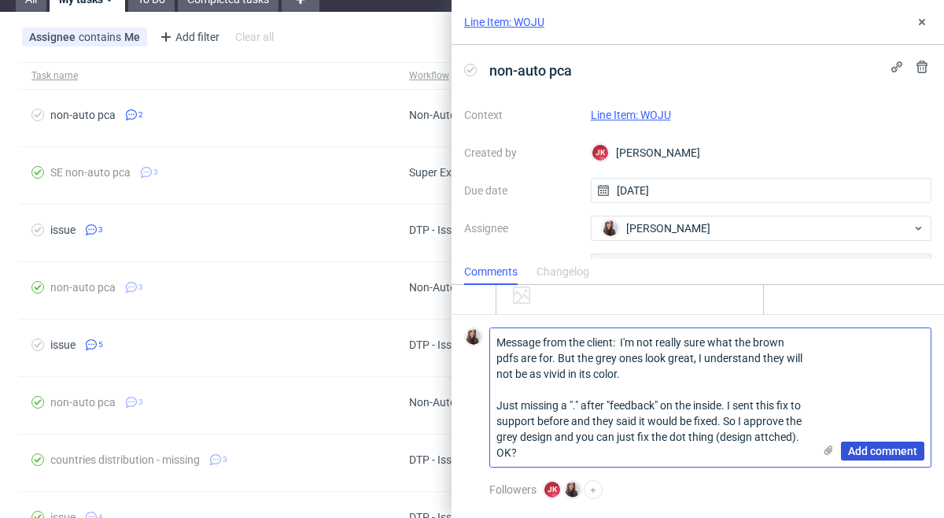
type textarea "Message from the client: I'm not really sure what the brown pdfs are for. But t…"
click at [880, 448] on span "Add comment" at bounding box center [882, 450] width 69 height 11
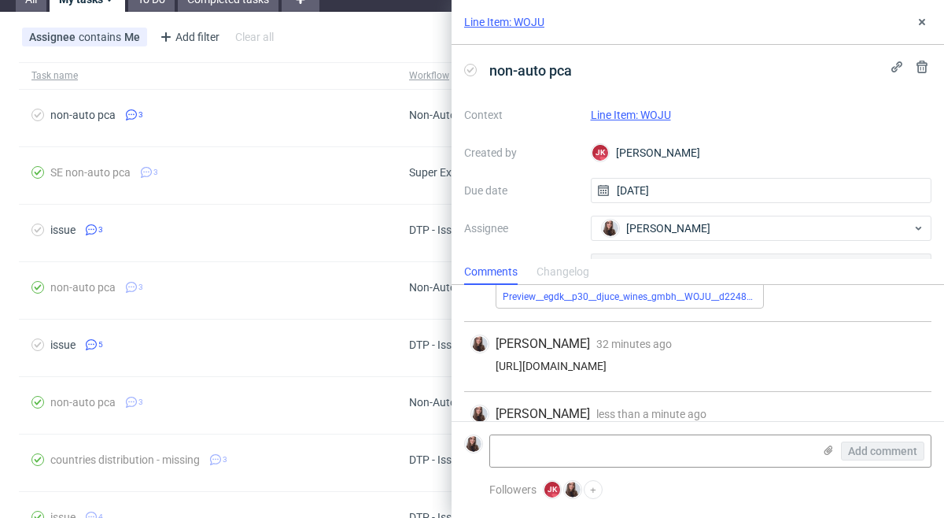
scroll to position [457, 0]
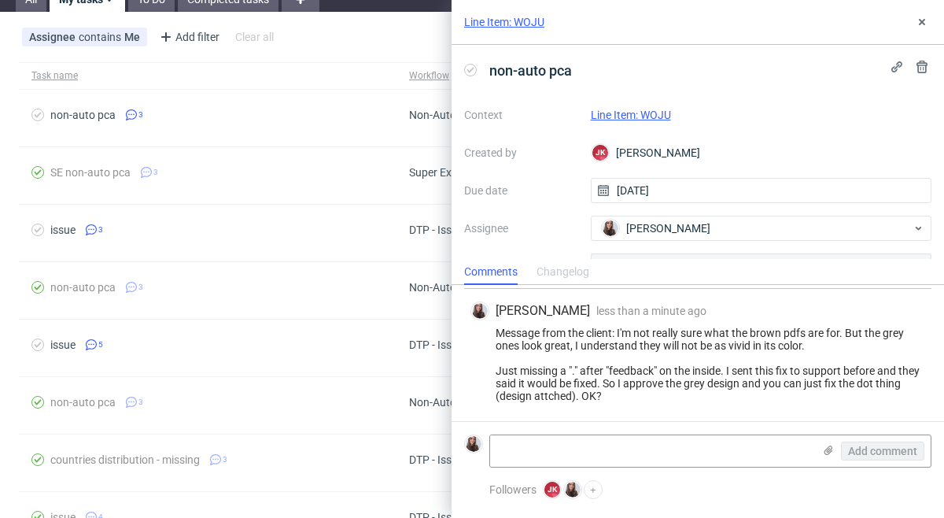
click at [652, 113] on link "Line Item: WOJU" at bounding box center [631, 115] width 80 height 13
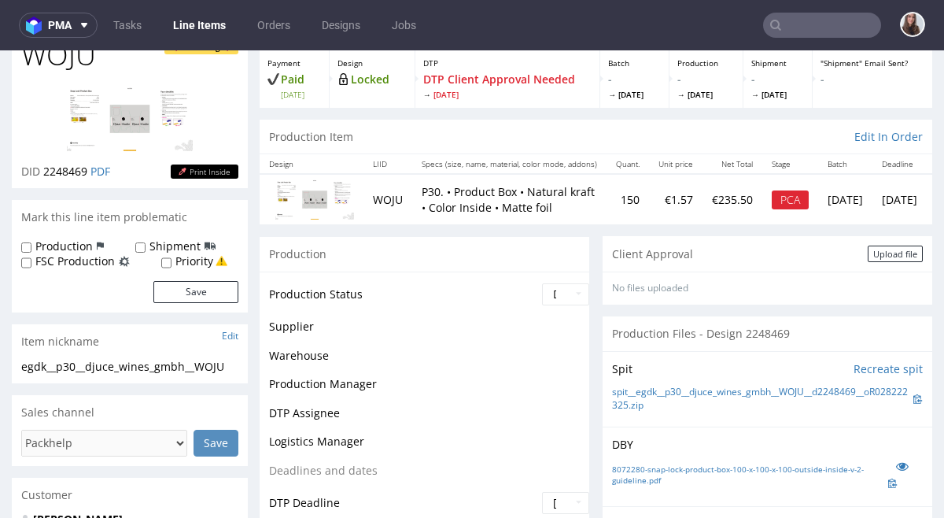
scroll to position [172, 0]
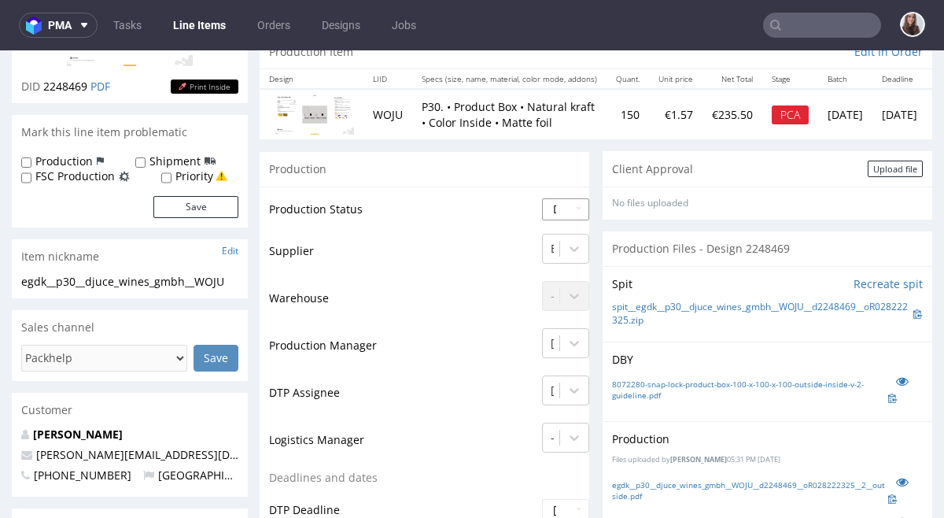
click at [549, 215] on select "Waiting for Artwork Waiting for Diecut Waiting for Mockup Waiting for DTP Waiti…" at bounding box center [565, 209] width 47 height 22
select select "back_for_dtp"
click at [542, 198] on select "Waiting for Artwork Waiting for Diecut Waiting for Mockup Waiting for DTP Waiti…" at bounding box center [565, 209] width 47 height 22
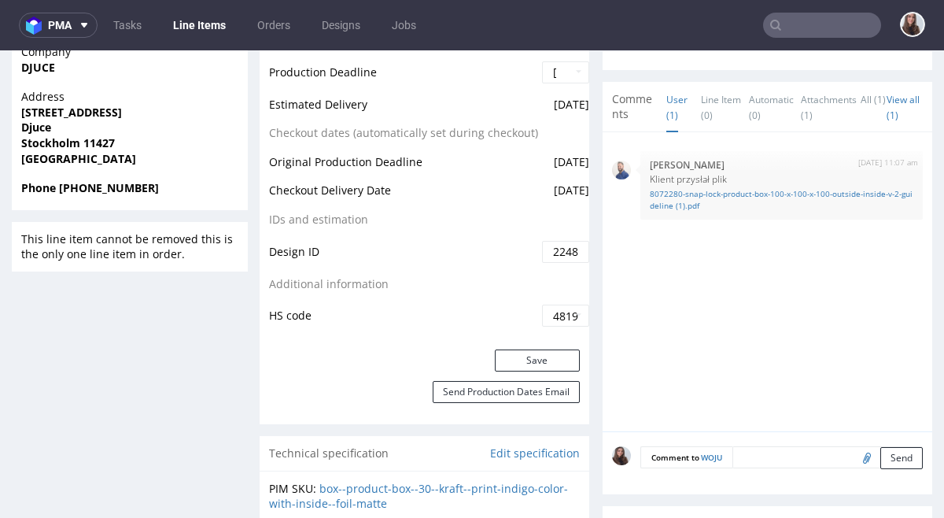
scroll to position [742, 0]
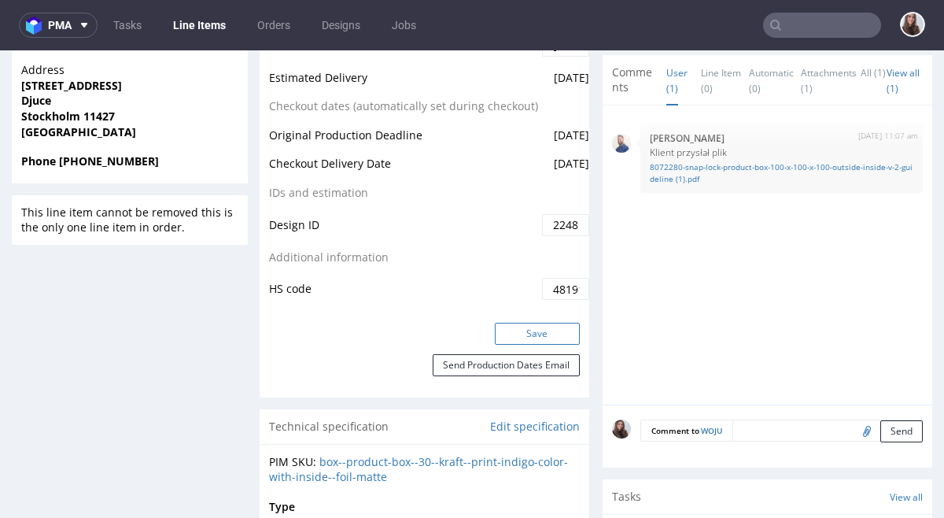
click at [527, 330] on button "Save" at bounding box center [537, 334] width 85 height 22
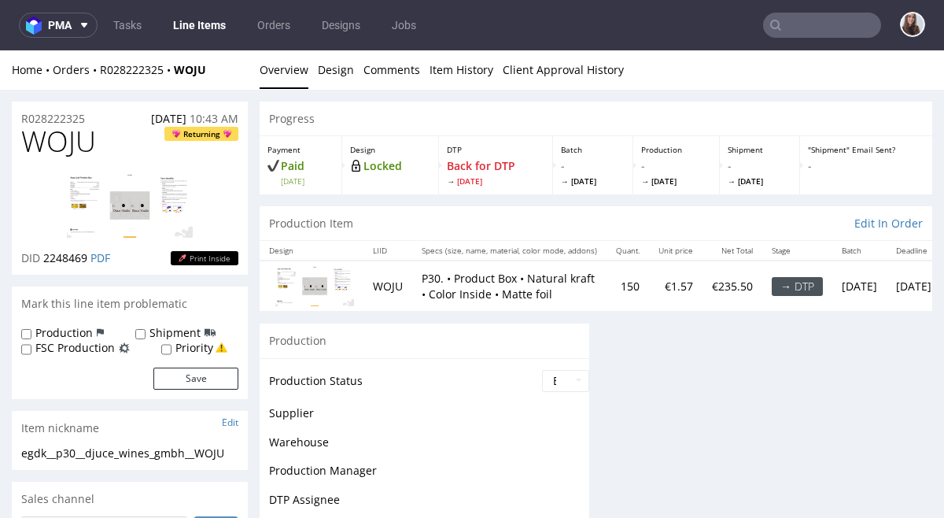
scroll to position [0, 0]
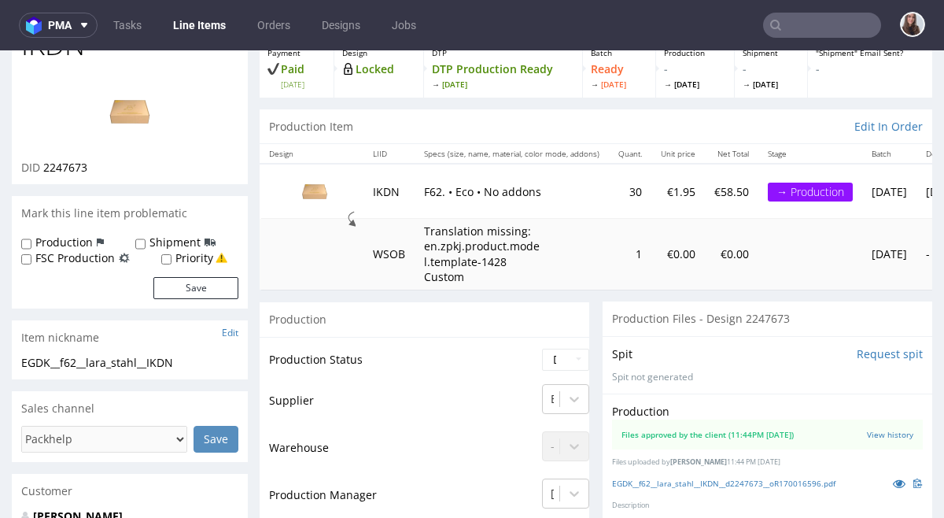
scroll to position [122, 0]
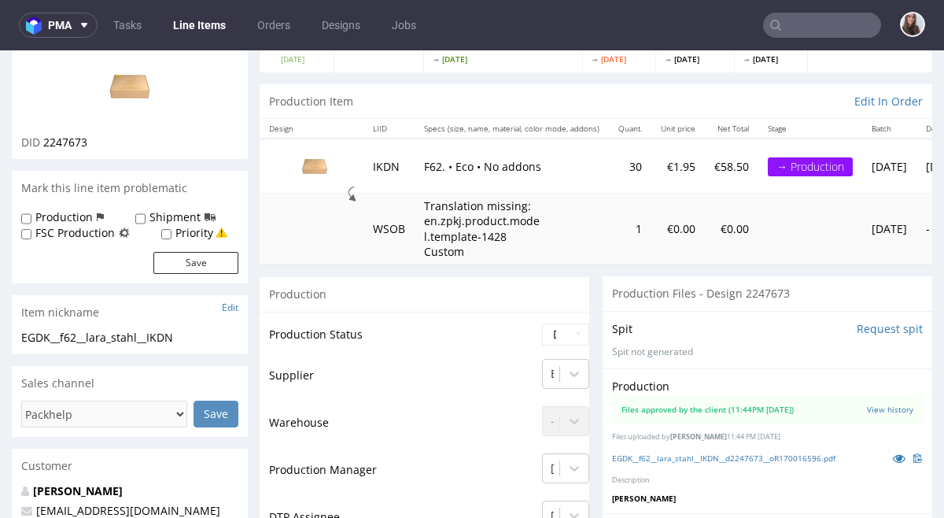
click at [388, 165] on td "IKDN" at bounding box center [388, 165] width 51 height 54
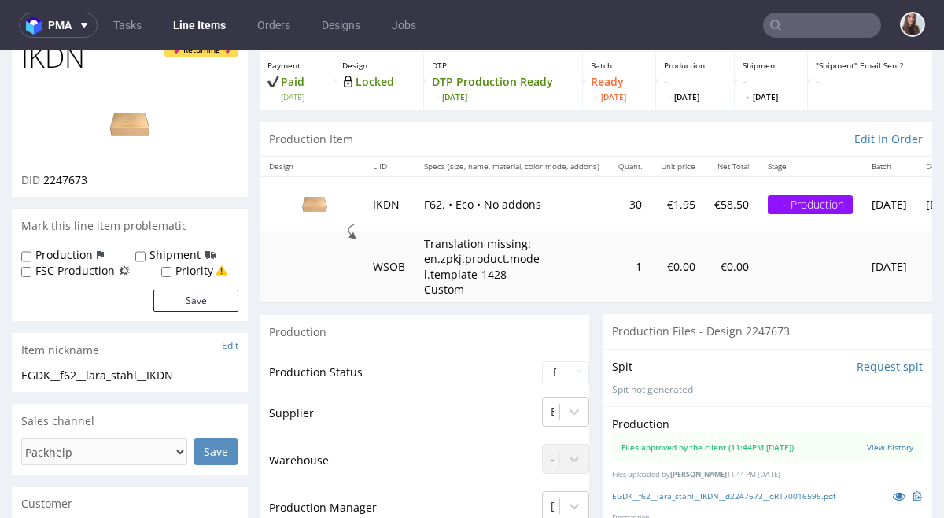
scroll to position [0, 0]
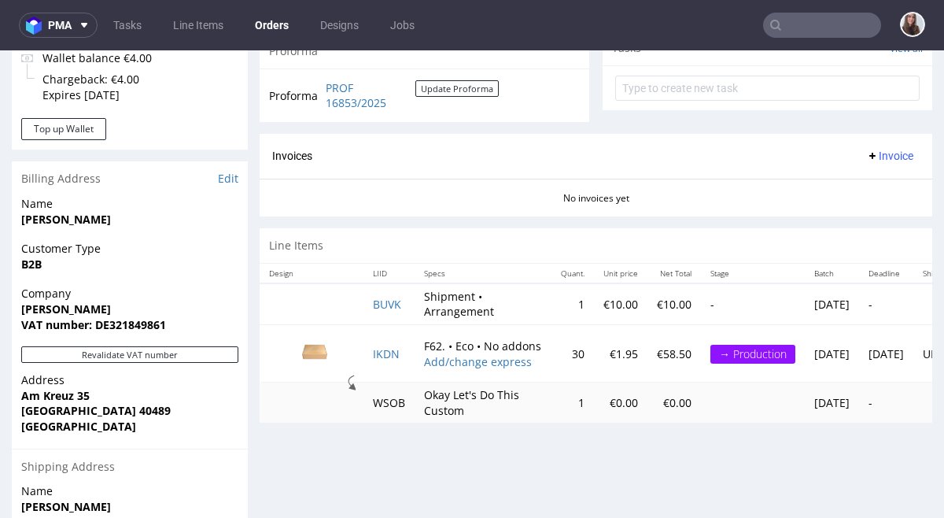
scroll to position [0, 135]
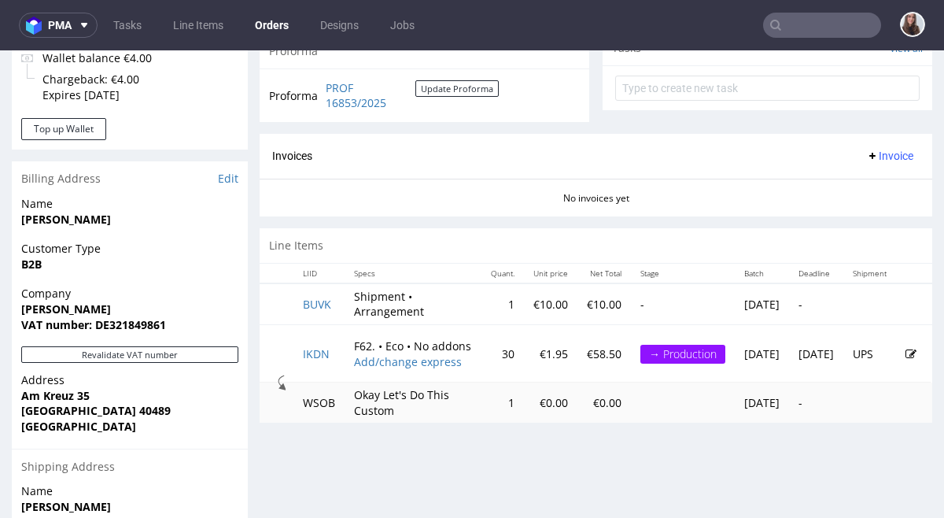
click at [905, 349] on icon at bounding box center [910, 354] width 11 height 11
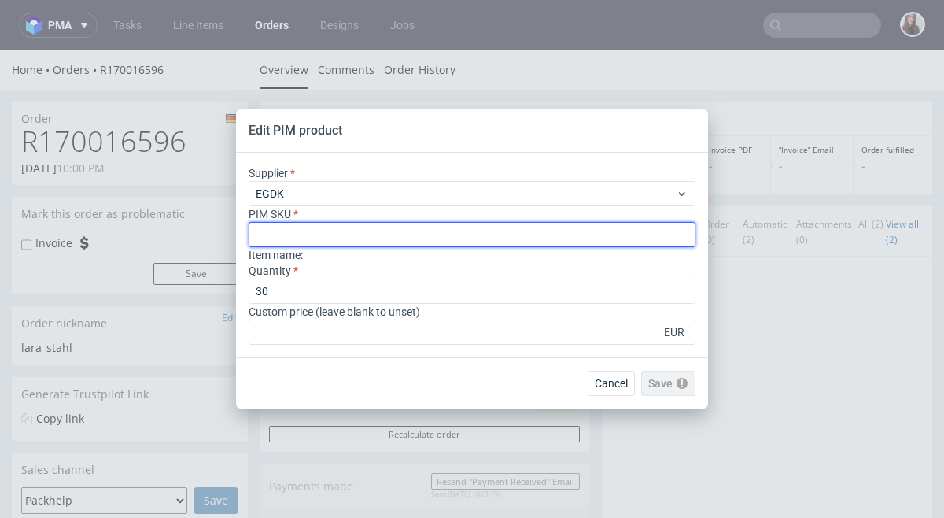
click at [328, 241] on input "text" at bounding box center [472, 234] width 447 height 25
paste input "box--mailer-box--62--cardboard-white-one-side--print-monochrome--foil-none"
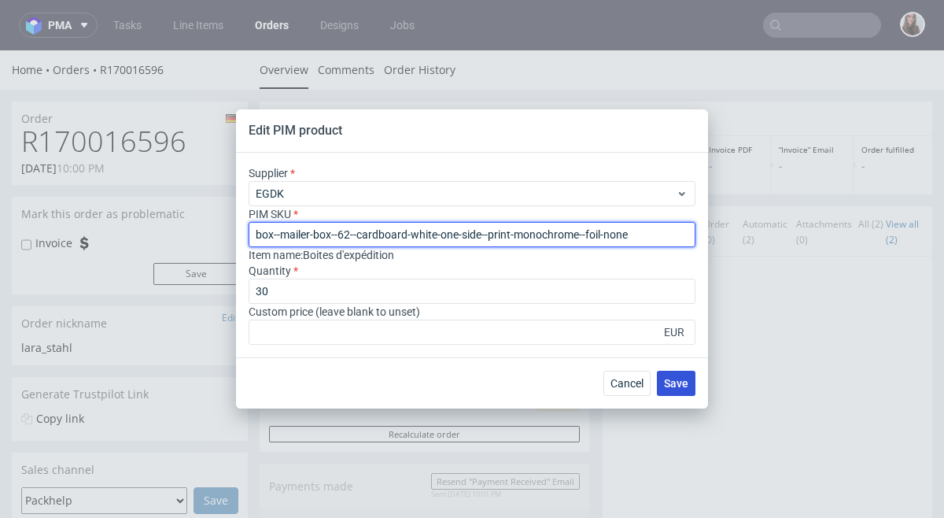
type input "box--mailer-box--62--cardboard-white-one-side--print-monochrome--foil-none"
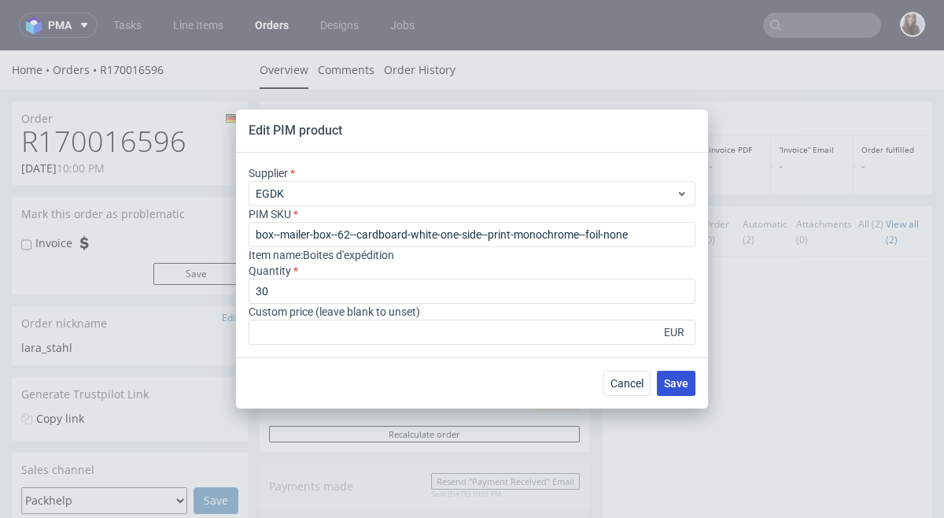
click at [673, 382] on span "Save" at bounding box center [676, 383] width 24 height 11
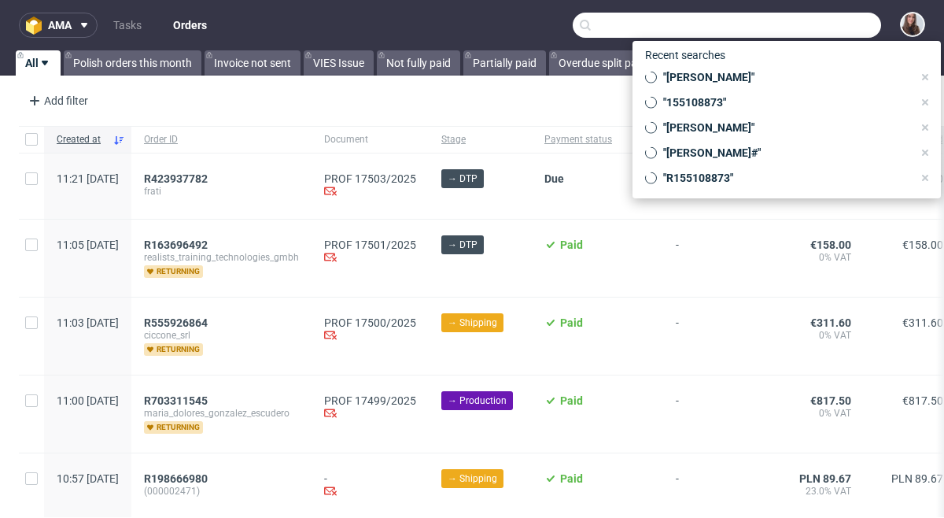
click at [818, 30] on input "text" at bounding box center [727, 25] width 308 height 25
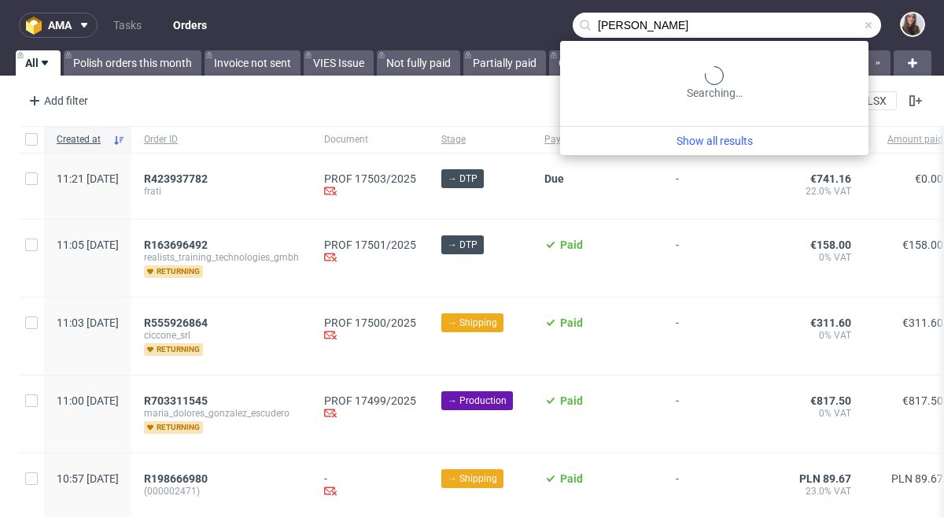
type input "[PERSON_NAME]"
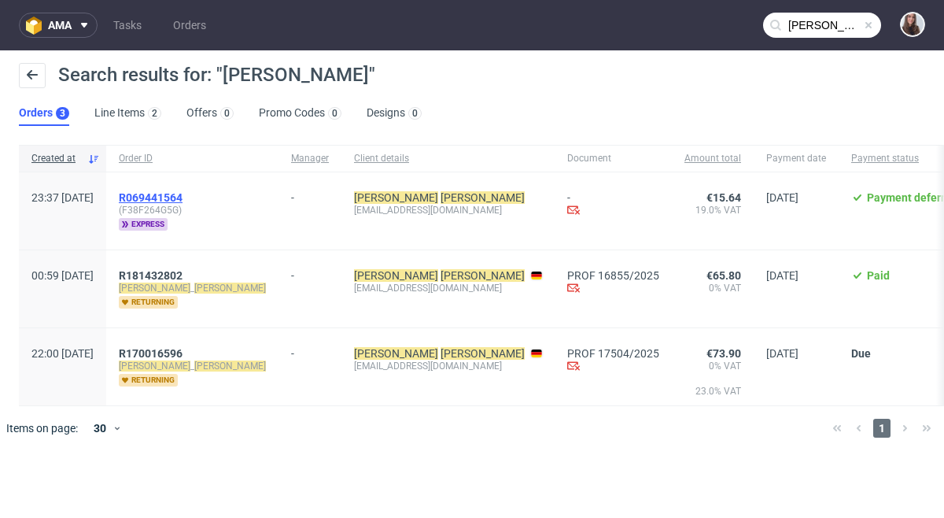
click at [183, 199] on span "R069441564" at bounding box center [151, 197] width 64 height 13
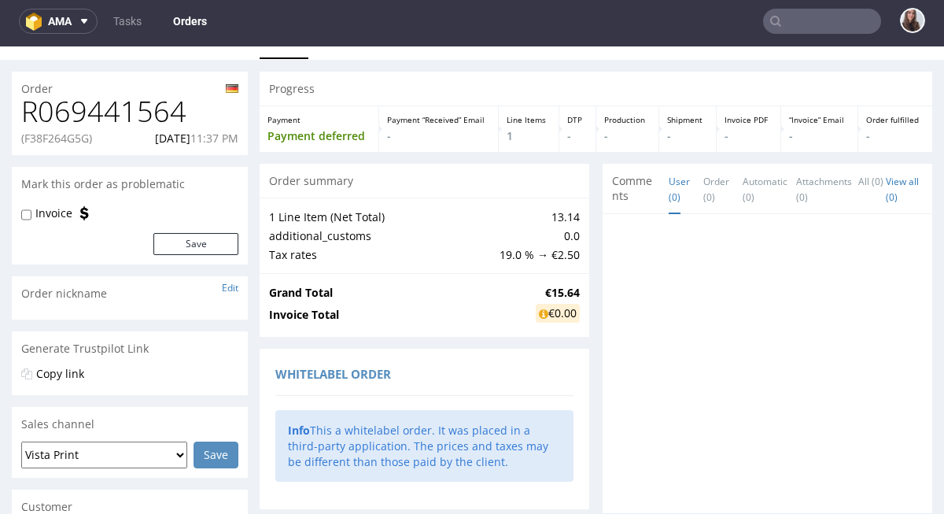
scroll to position [15, 0]
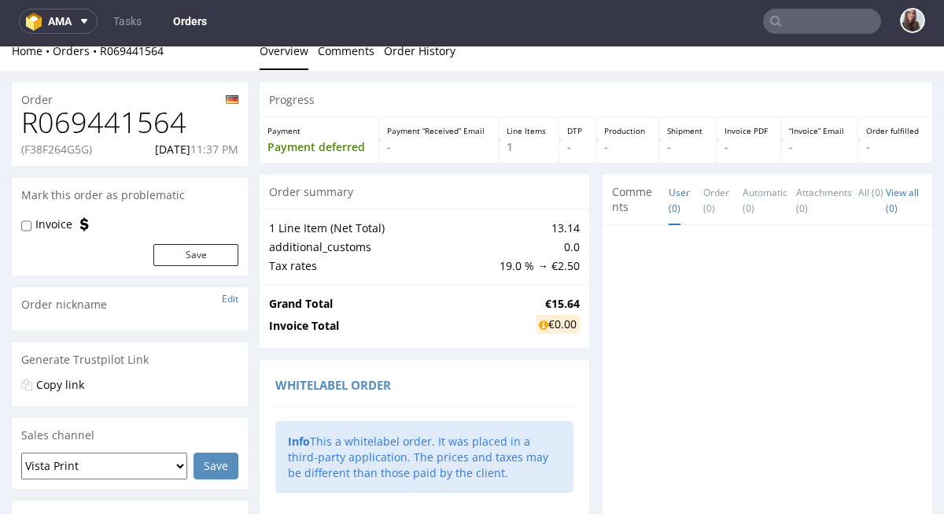
type input "[PERSON_NAME]"
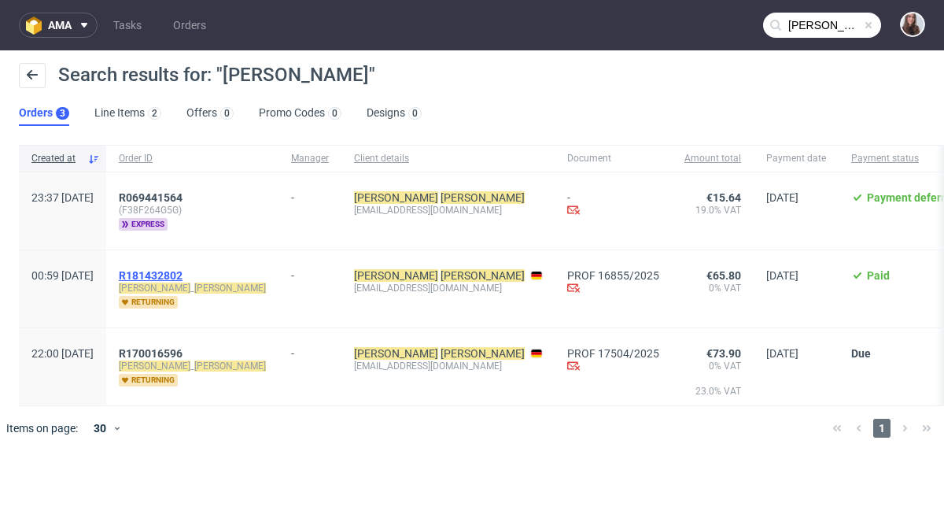
click at [183, 275] on span "R181432802" at bounding box center [151, 275] width 64 height 13
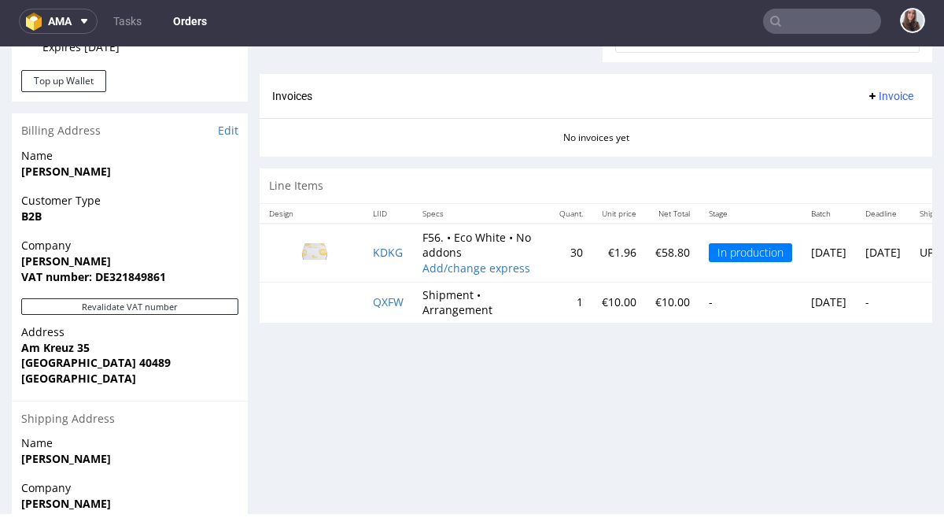
scroll to position [648, 0]
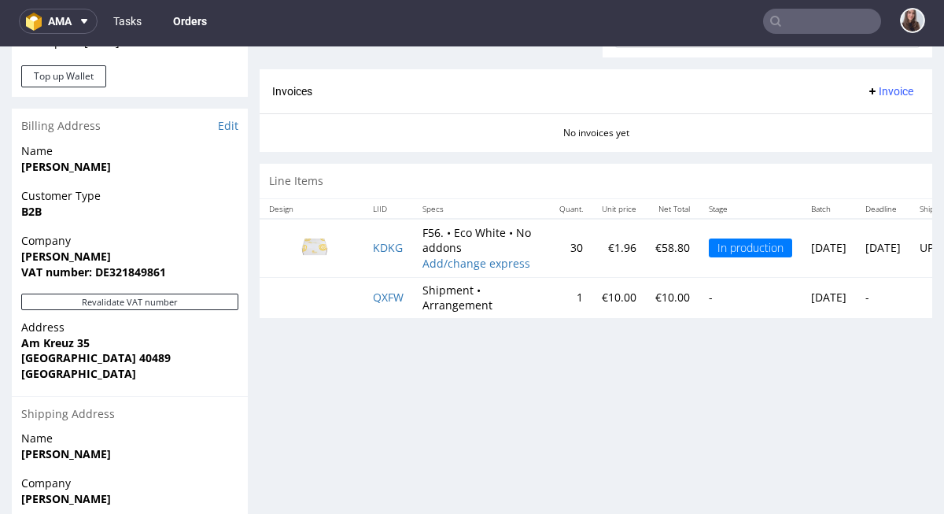
type input "[PERSON_NAME]"
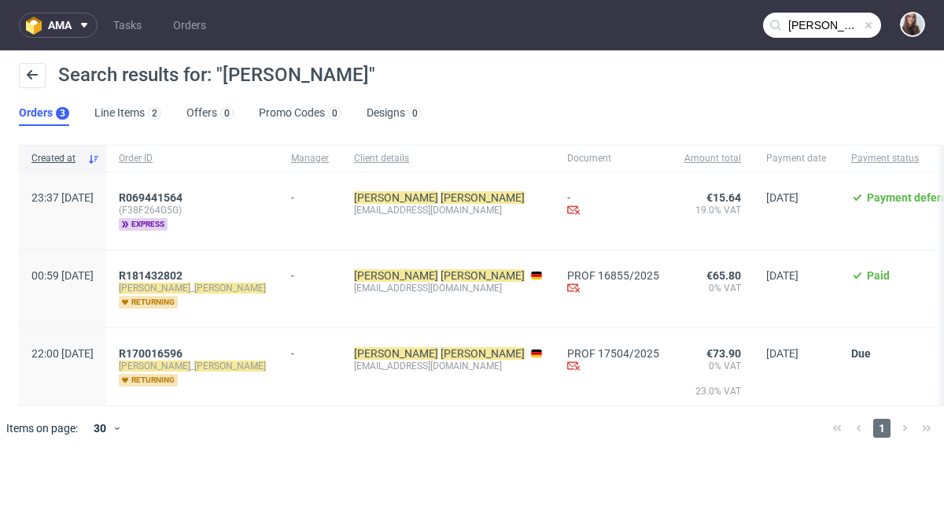
scroll to position [4, 0]
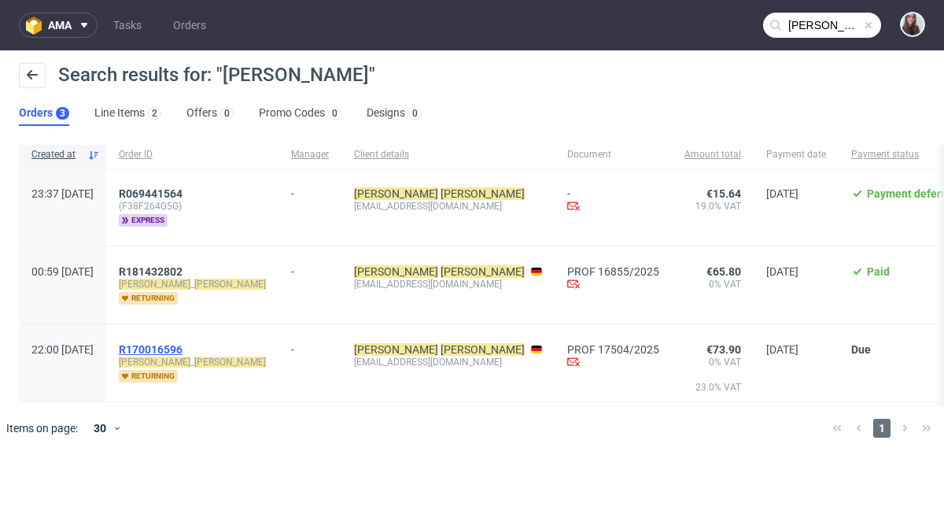
click at [183, 345] on span "R170016596" at bounding box center [151, 349] width 64 height 13
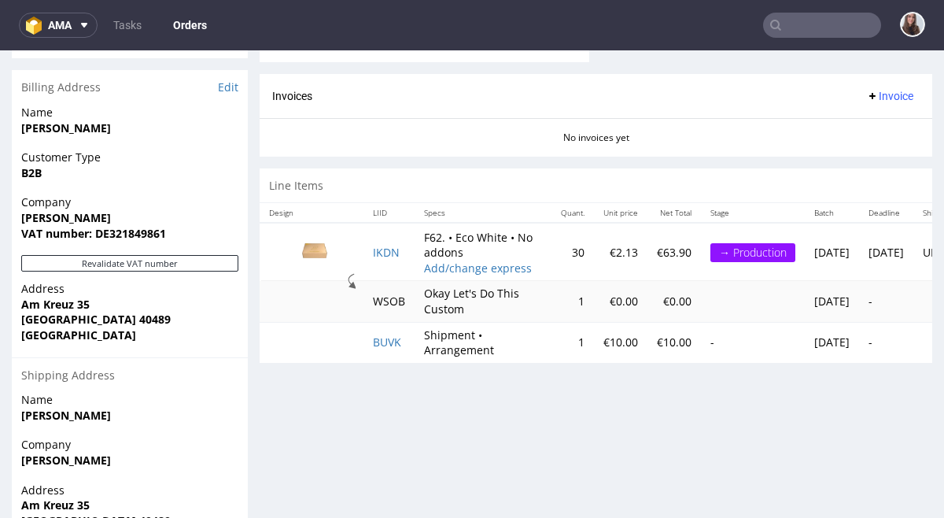
scroll to position [696, 0]
